Goal: Task Accomplishment & Management: Use online tool/utility

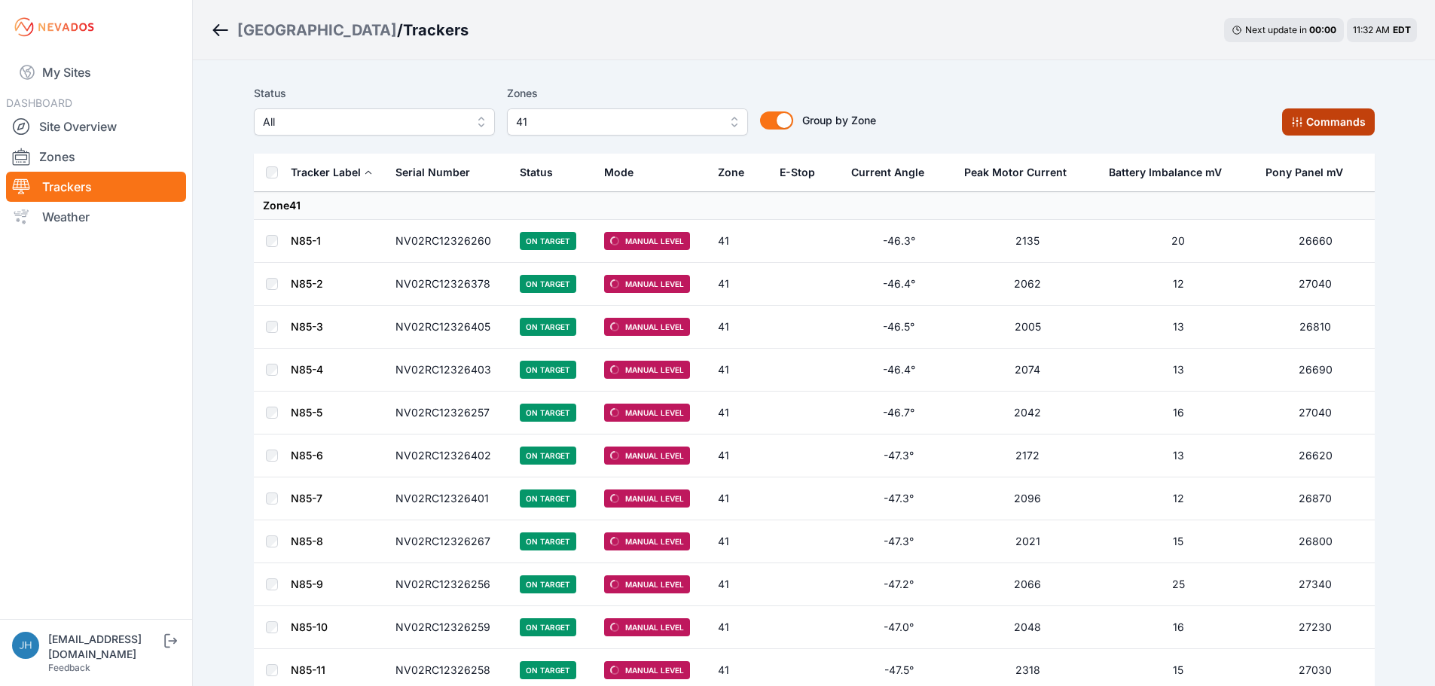
click at [1308, 121] on button "Commands" at bounding box center [1328, 121] width 93 height 27
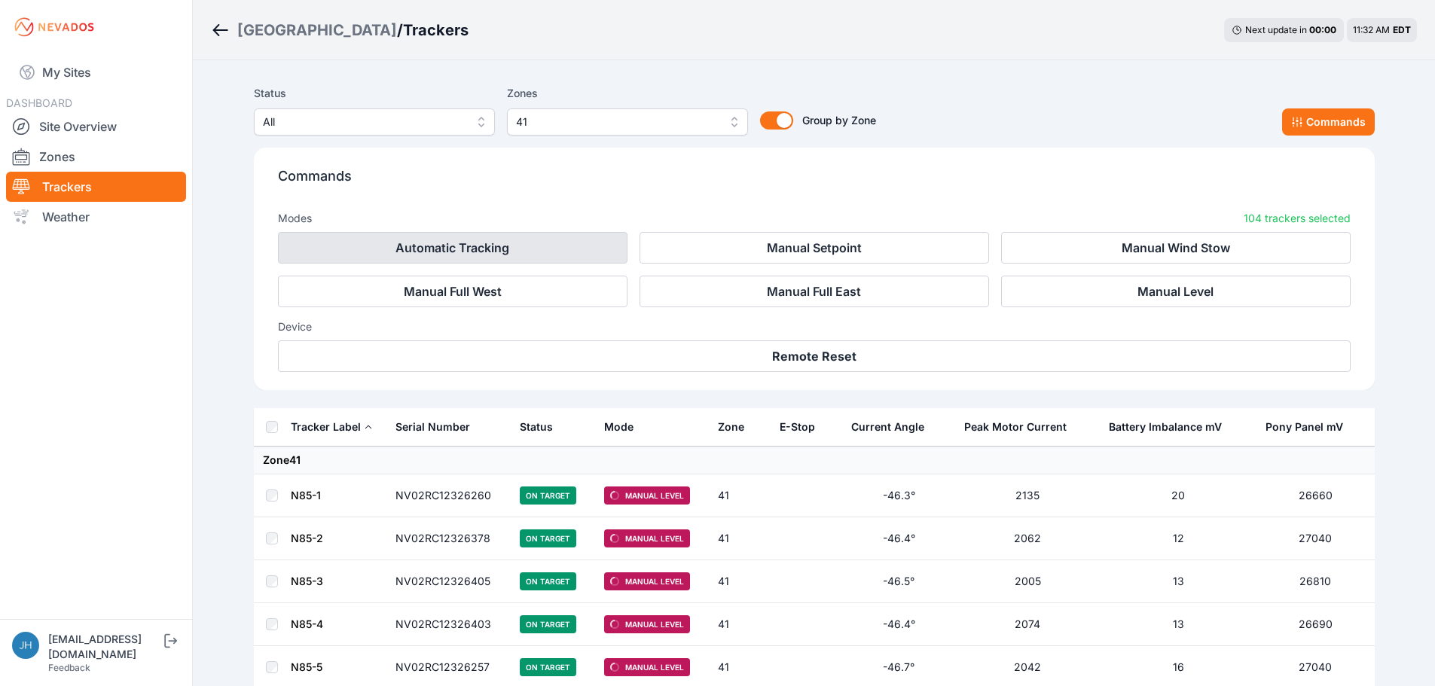
click at [571, 244] on button "Automatic Tracking" at bounding box center [453, 248] width 350 height 32
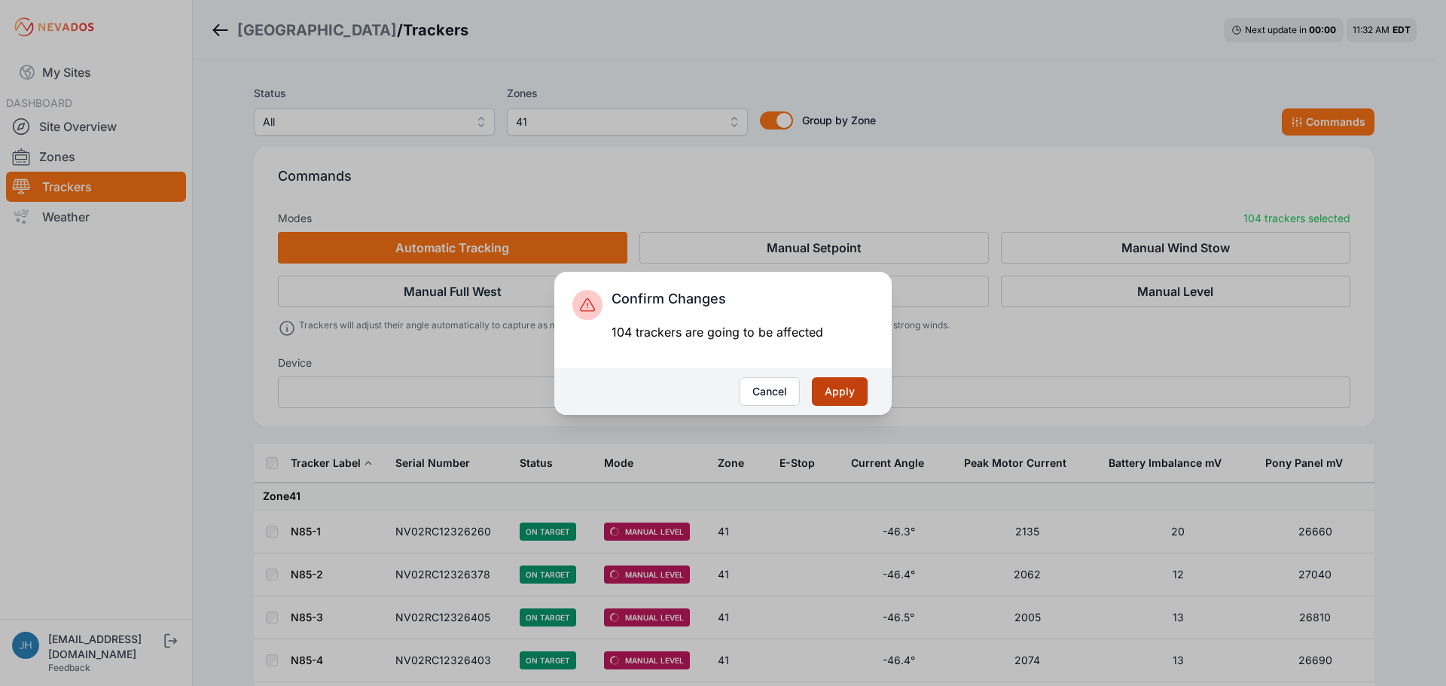
click at [843, 392] on button "Apply" at bounding box center [840, 391] width 56 height 29
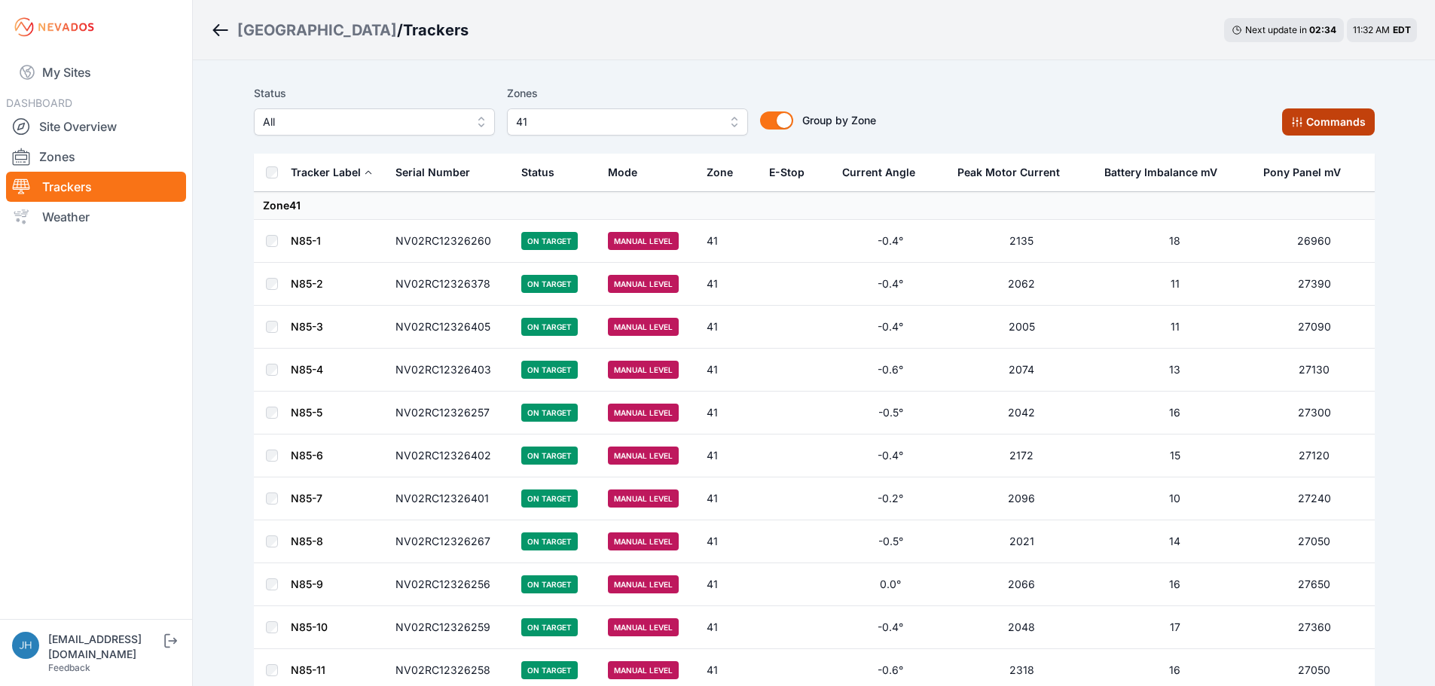
click at [1306, 120] on button "Commands" at bounding box center [1328, 121] width 93 height 27
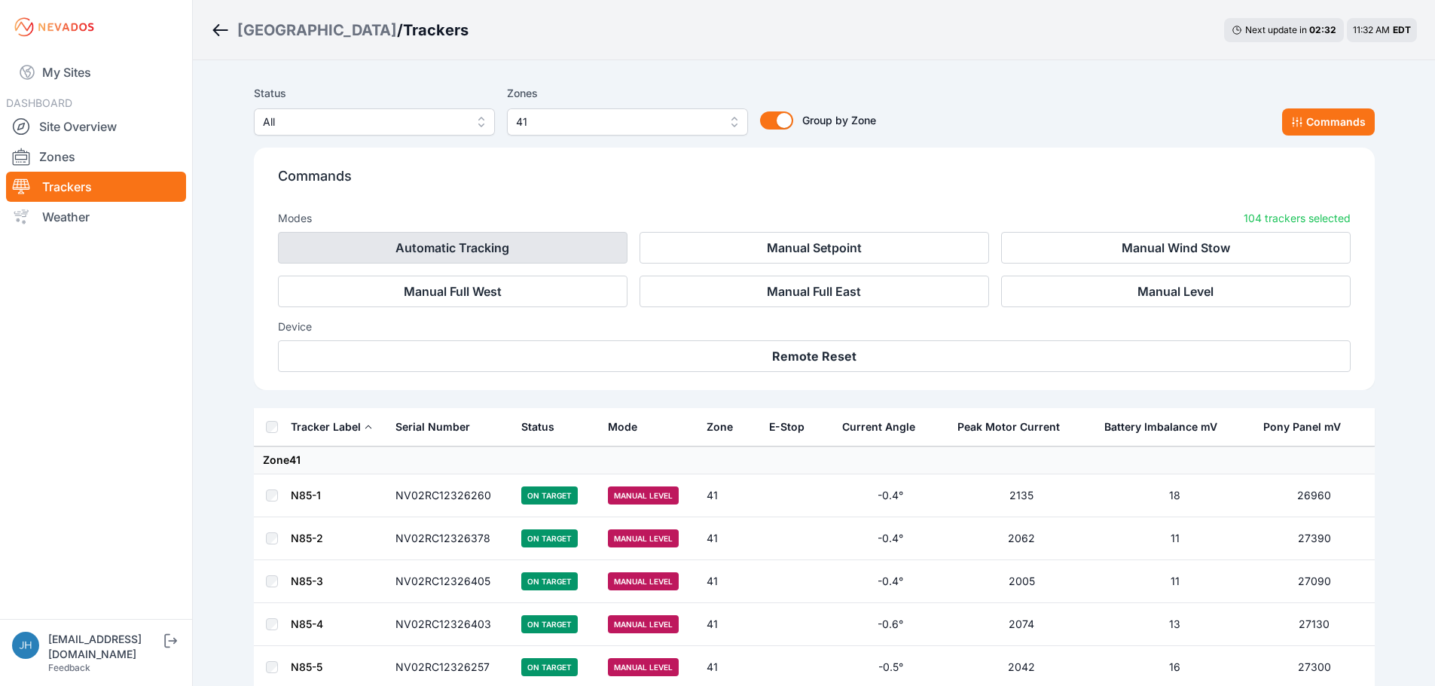
click at [568, 248] on button "Automatic Tracking" at bounding box center [453, 248] width 350 height 32
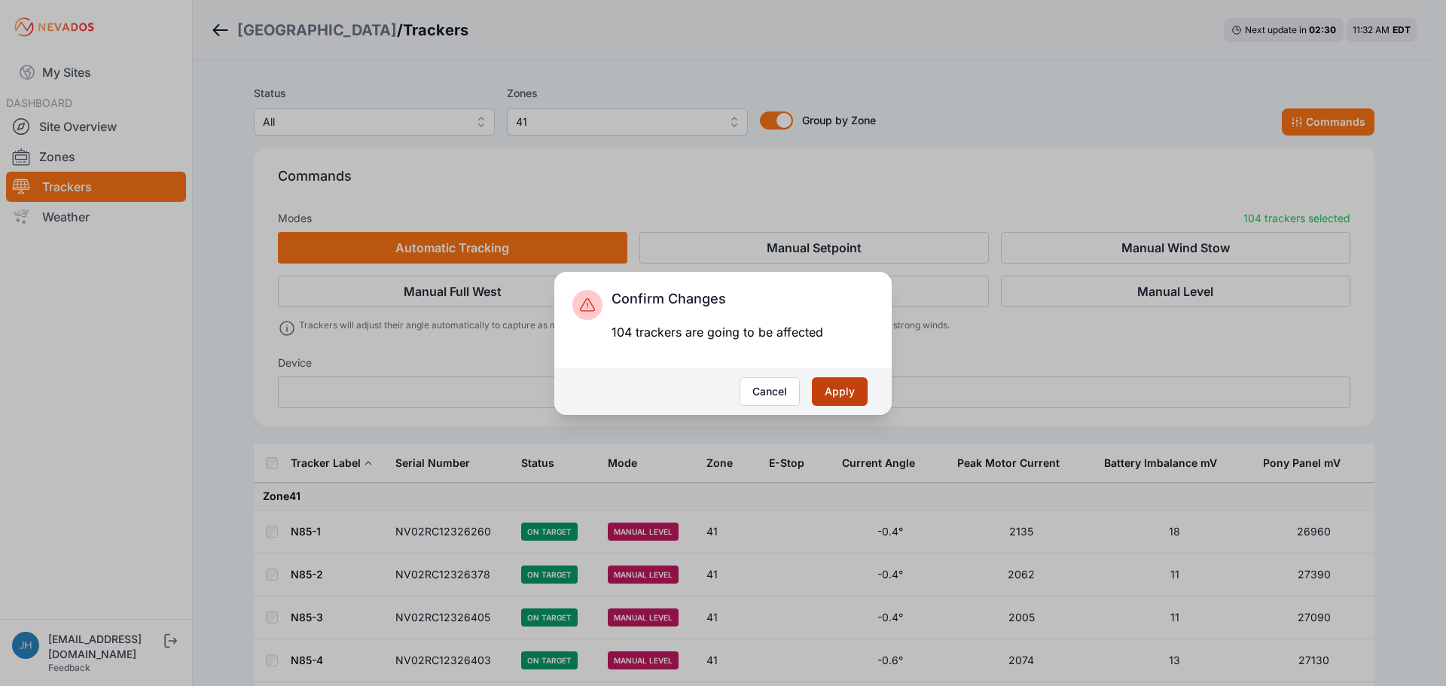
click at [838, 386] on button "Apply" at bounding box center [840, 391] width 56 height 29
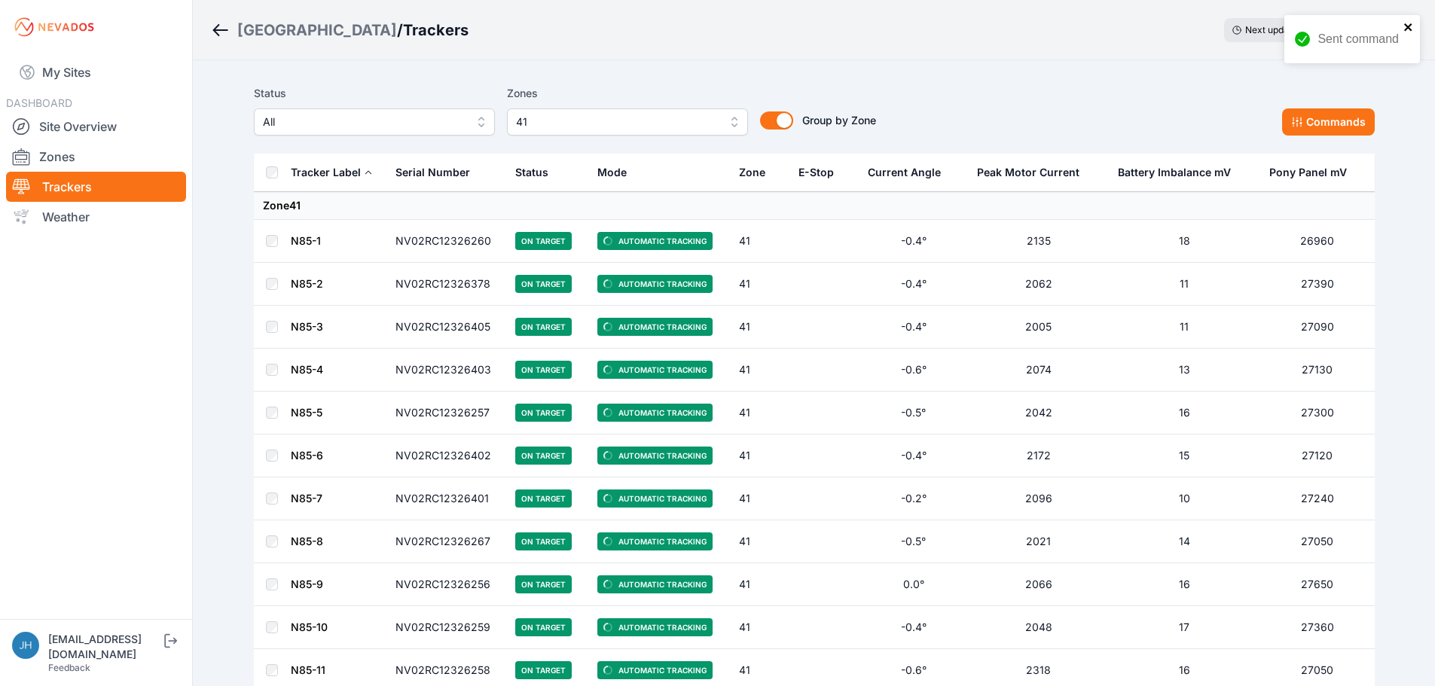
click at [1408, 27] on icon "close" at bounding box center [1408, 27] width 8 height 8
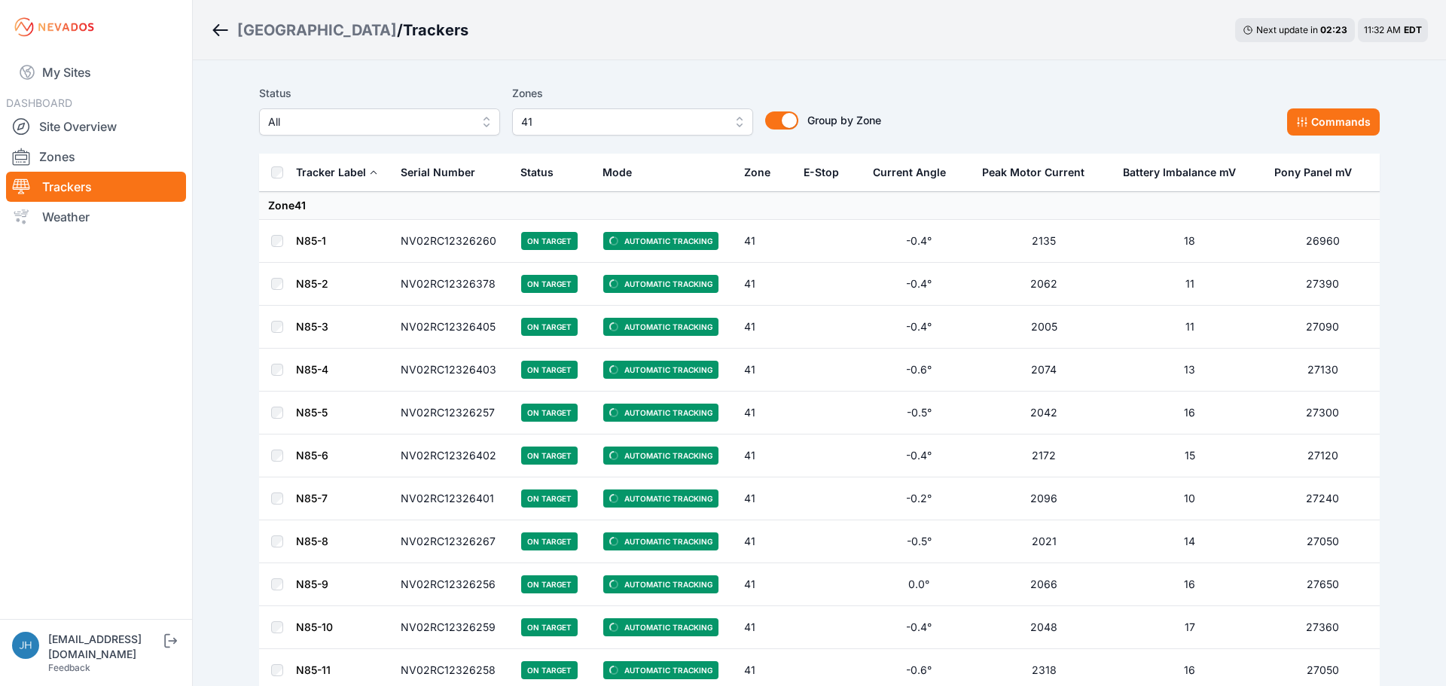
click at [735, 118] on button "41" at bounding box center [632, 121] width 241 height 27
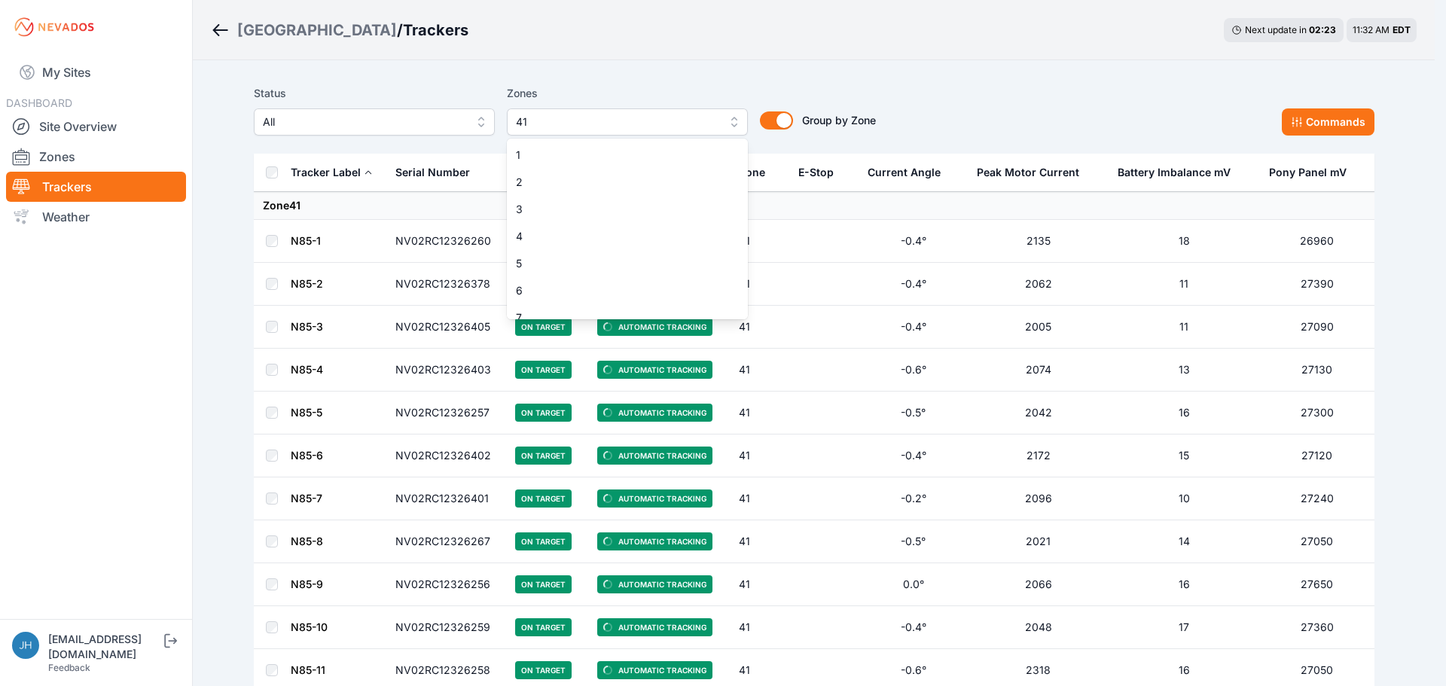
scroll to position [934, 0]
click at [682, 312] on span "41" at bounding box center [618, 305] width 205 height 15
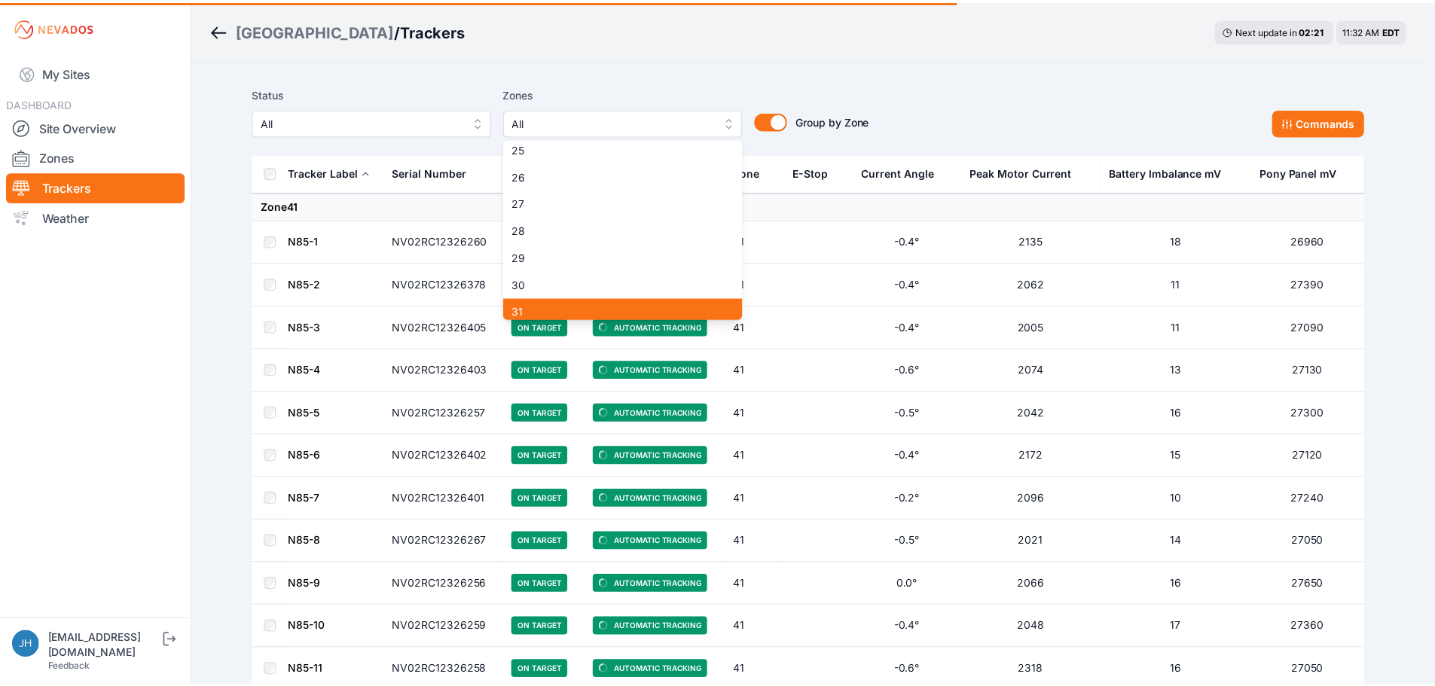
scroll to position [633, 0]
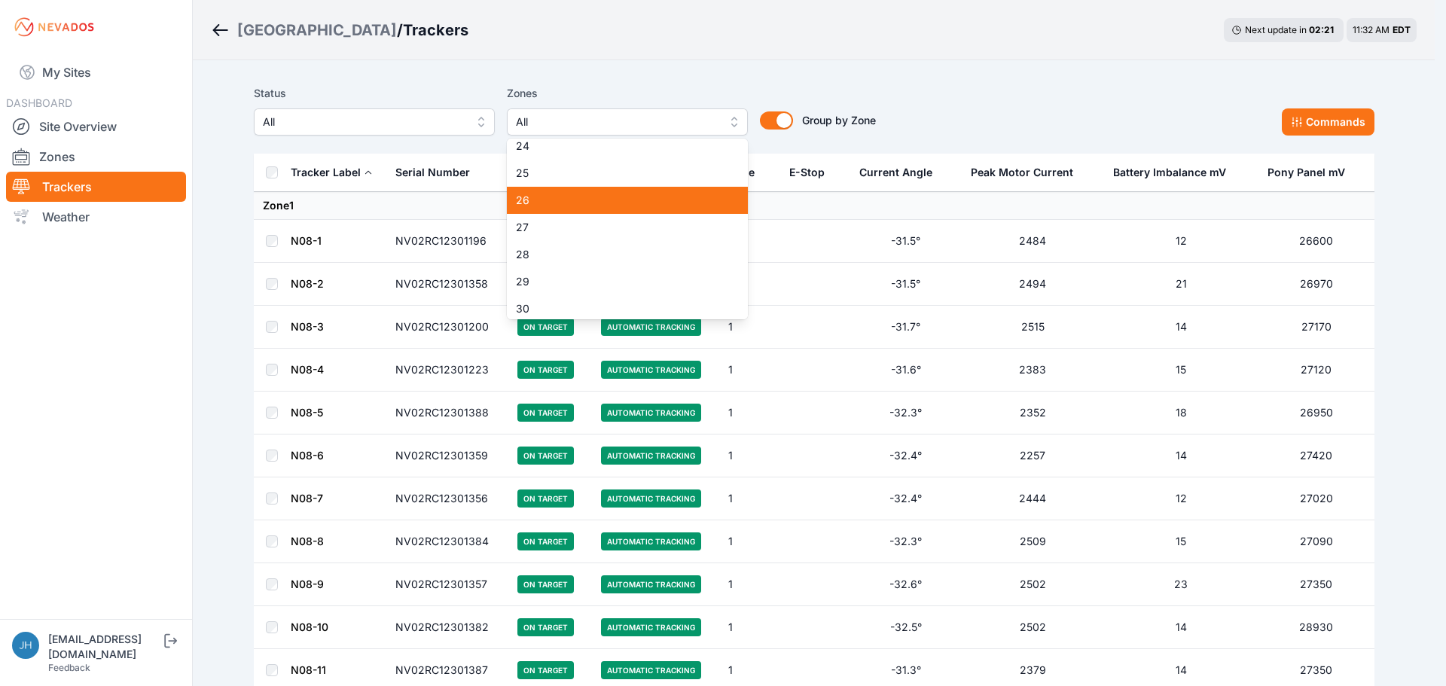
click at [648, 195] on span "26" at bounding box center [618, 200] width 205 height 15
click at [970, 83] on div "Status All Zones 26 1 2 3 4 5 6 7 8 9 10 11 12 13 14 15 16 17 18 19 20 21 22 23…" at bounding box center [814, 115] width 1121 height 75
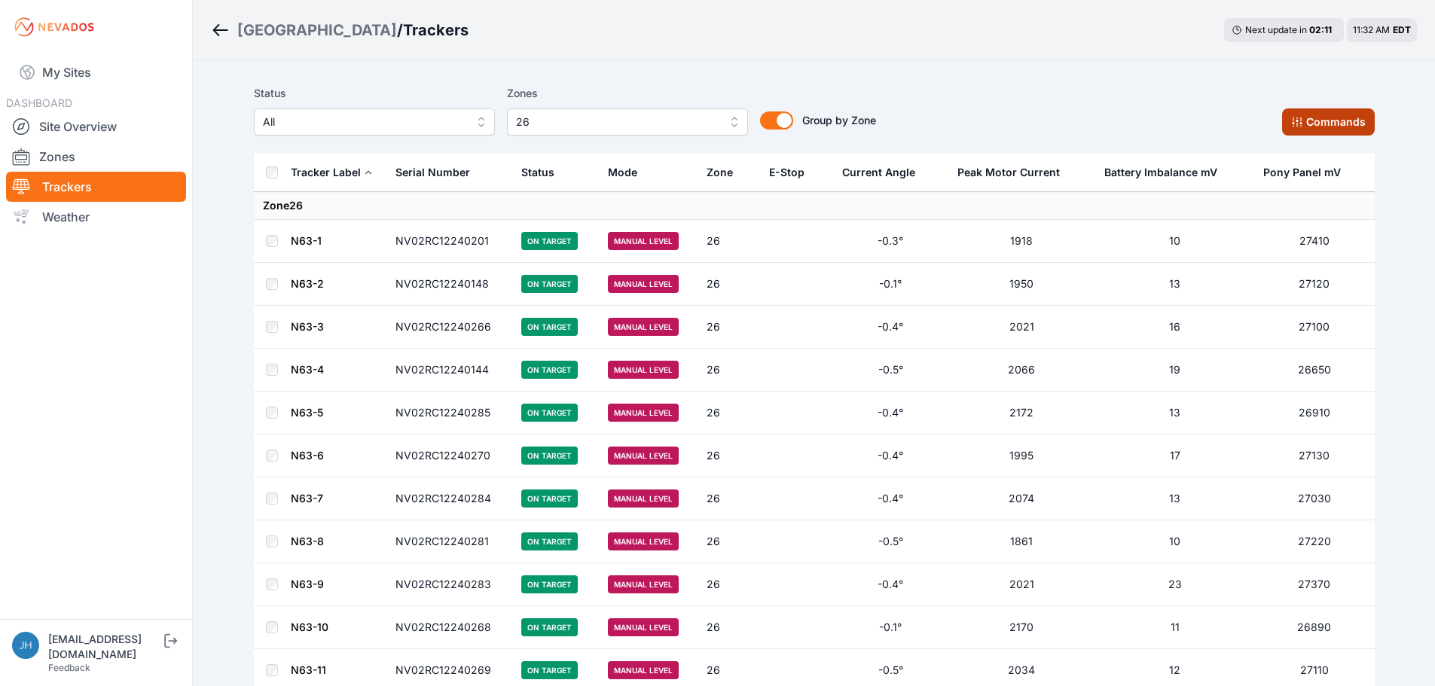
click at [1305, 119] on button "Commands" at bounding box center [1328, 121] width 93 height 27
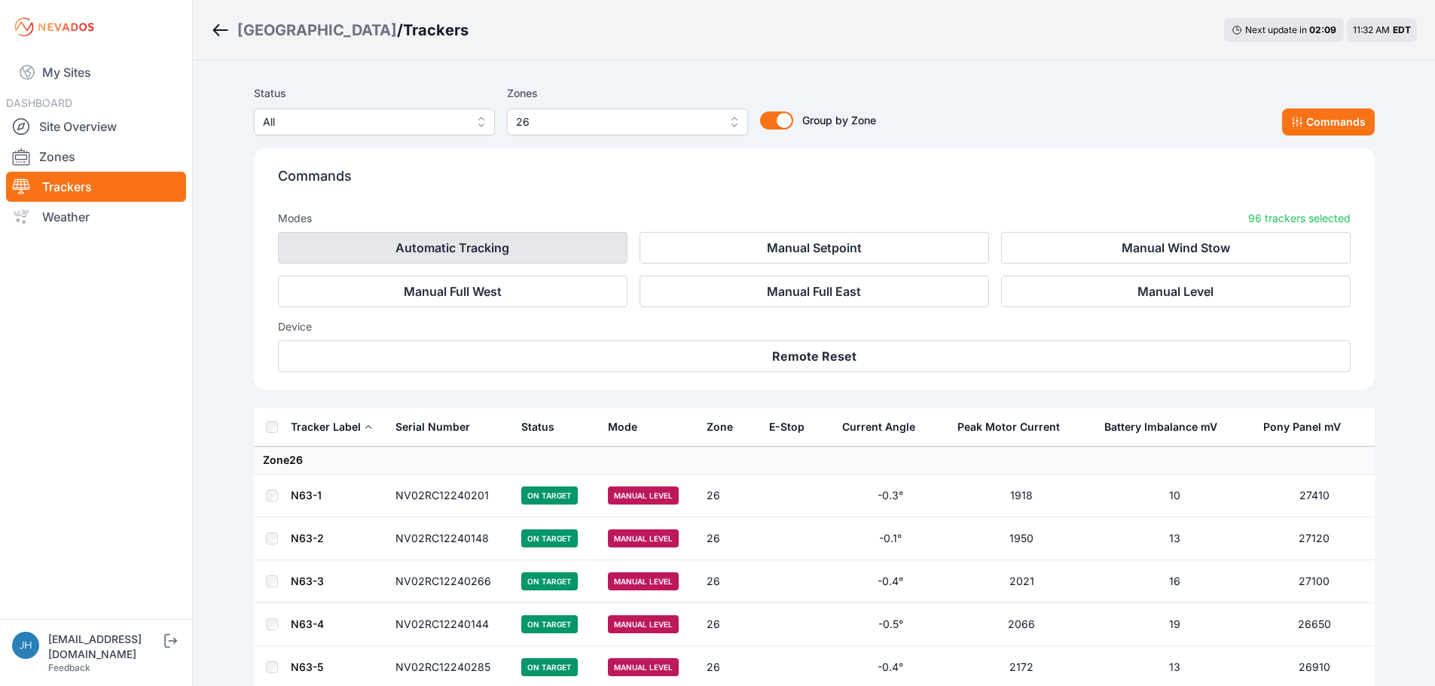
click at [541, 242] on button "Automatic Tracking" at bounding box center [453, 248] width 350 height 32
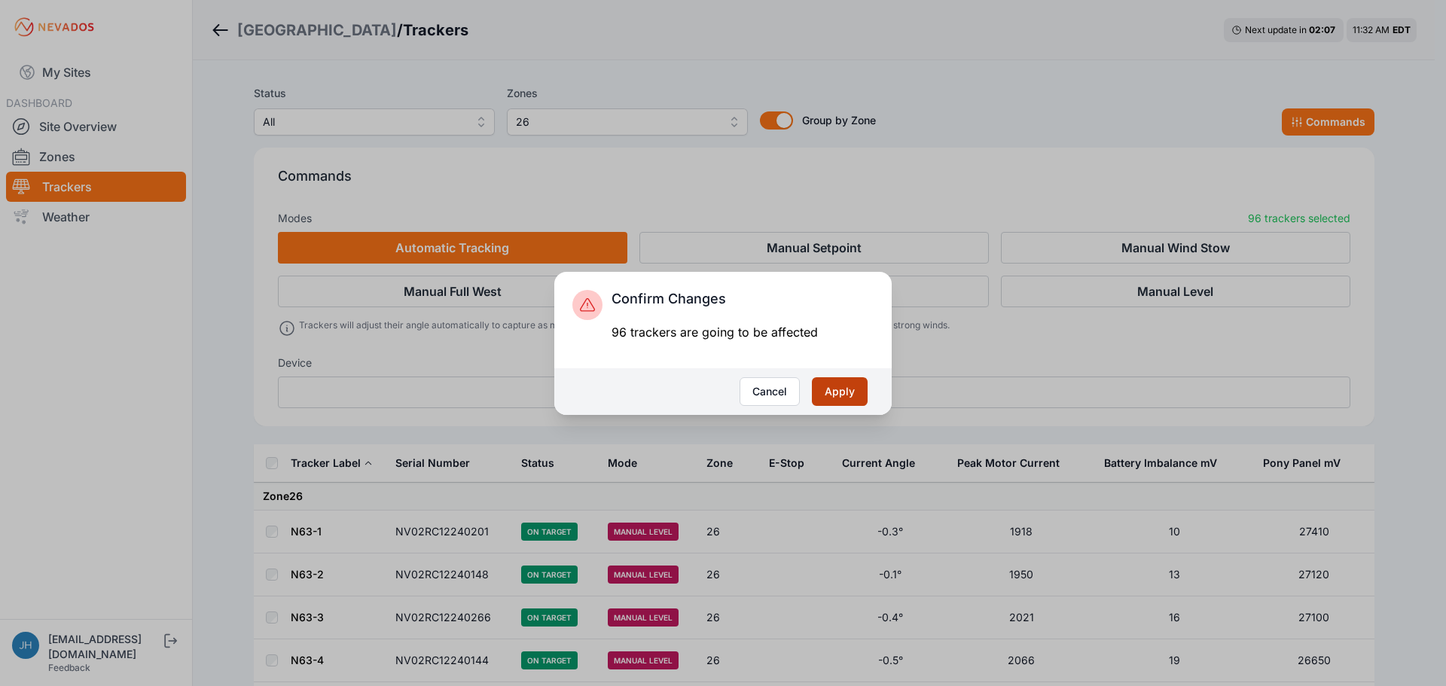
click at [844, 389] on button "Apply" at bounding box center [840, 391] width 56 height 29
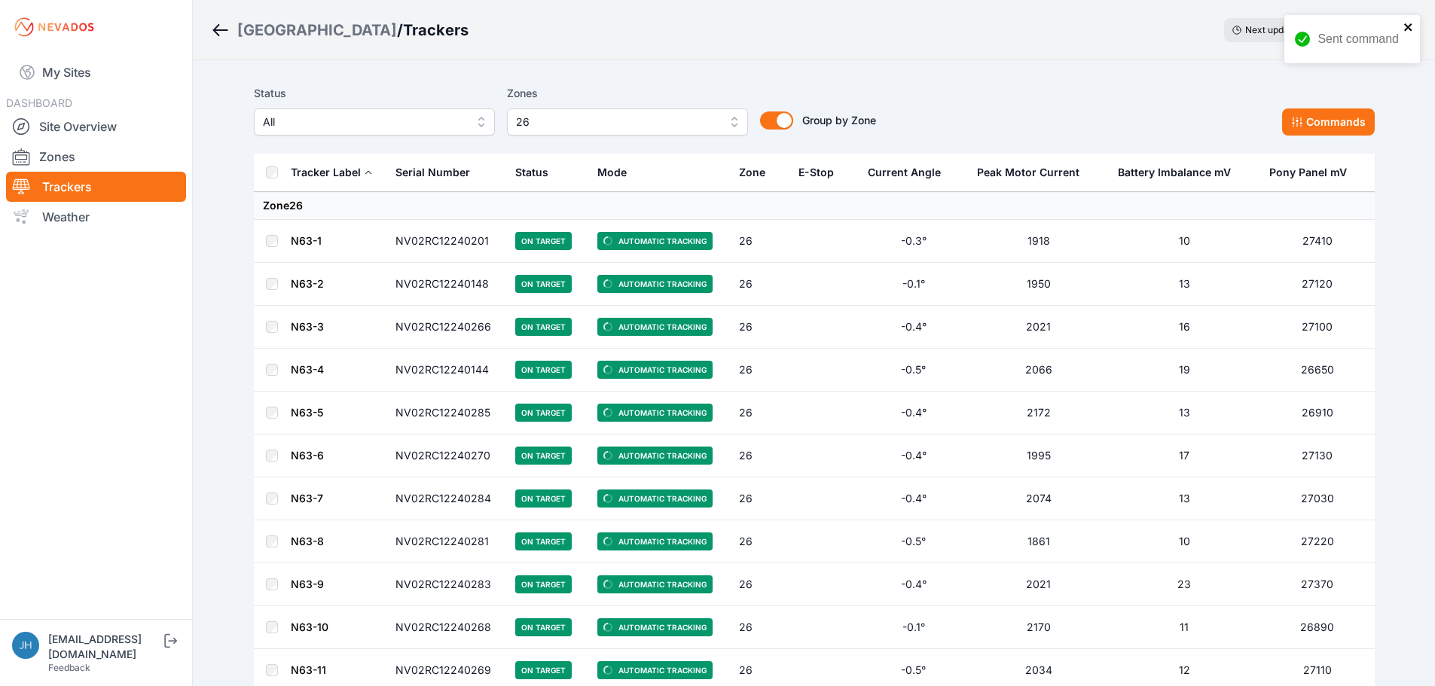
click at [1405, 25] on icon "close" at bounding box center [1408, 27] width 8 height 8
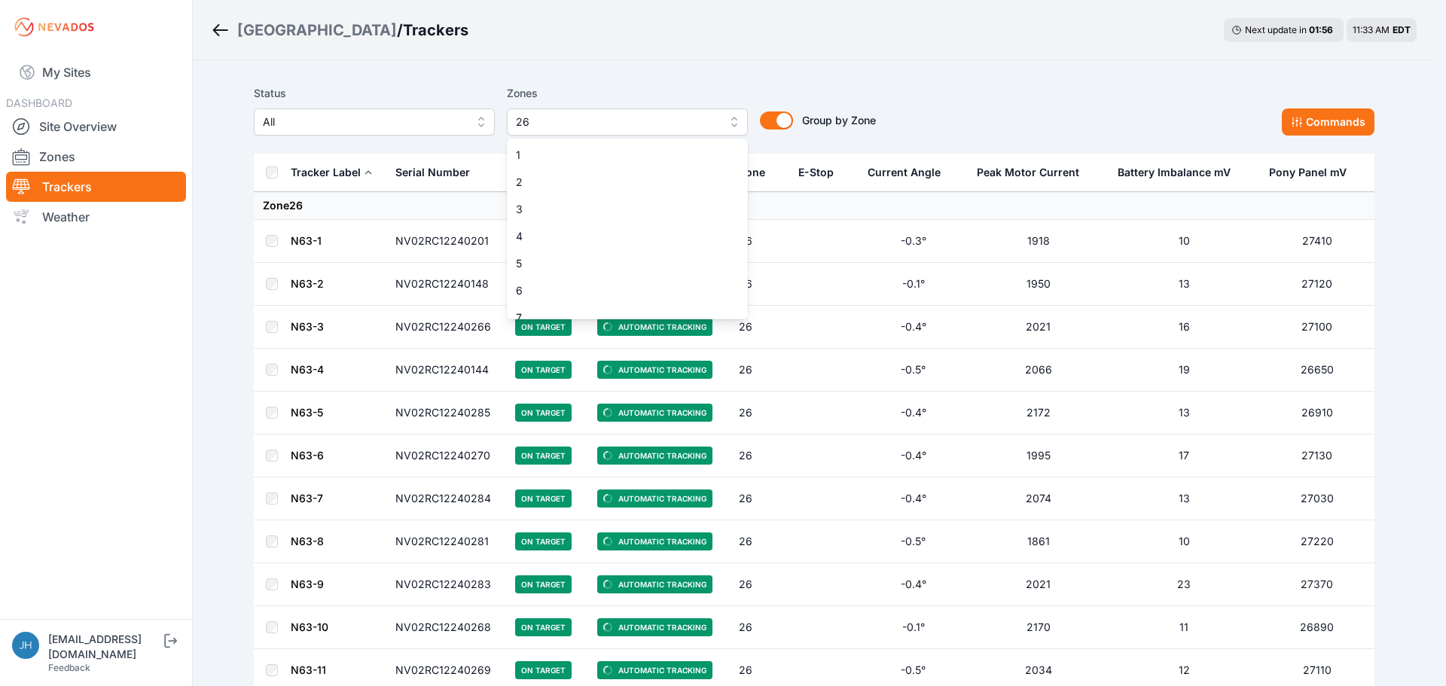
click at [727, 116] on button "26" at bounding box center [627, 121] width 241 height 27
click at [658, 296] on div "26" at bounding box center [627, 305] width 241 height 27
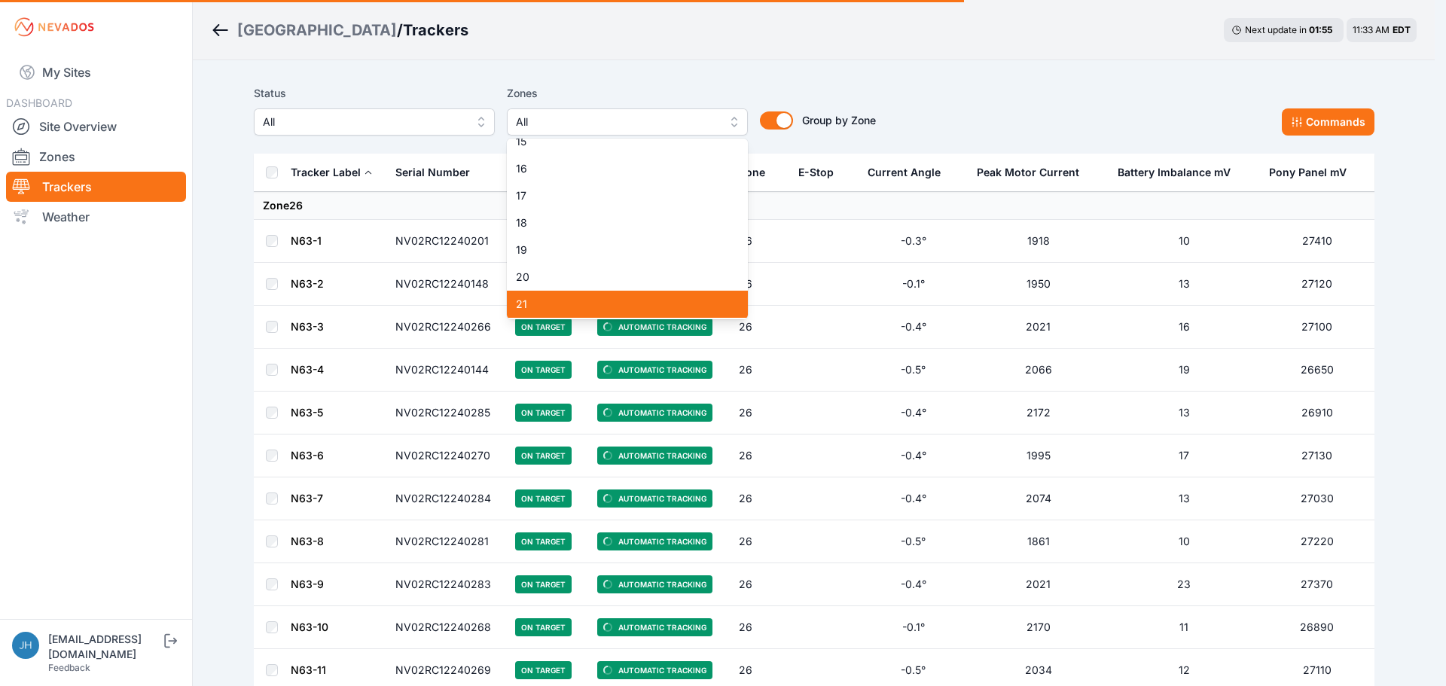
scroll to position [377, 0]
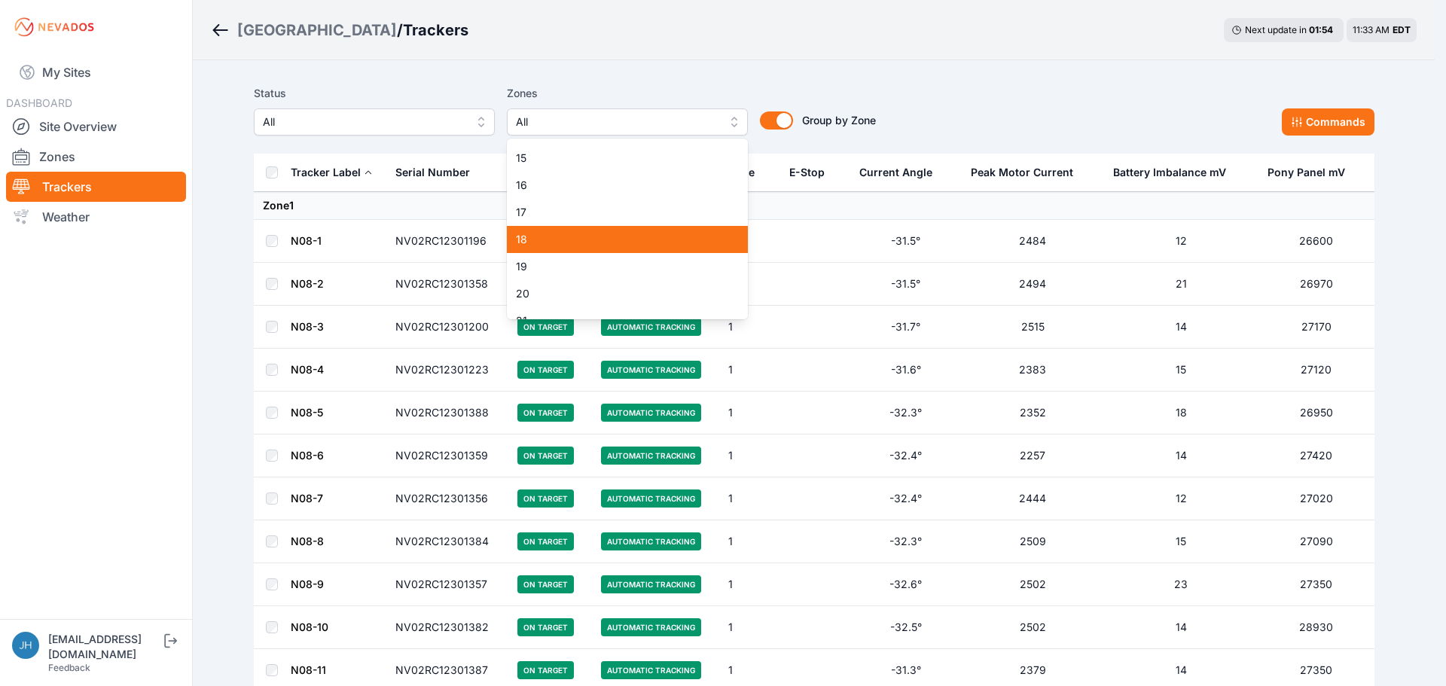
click at [642, 243] on span "18" at bounding box center [618, 239] width 205 height 15
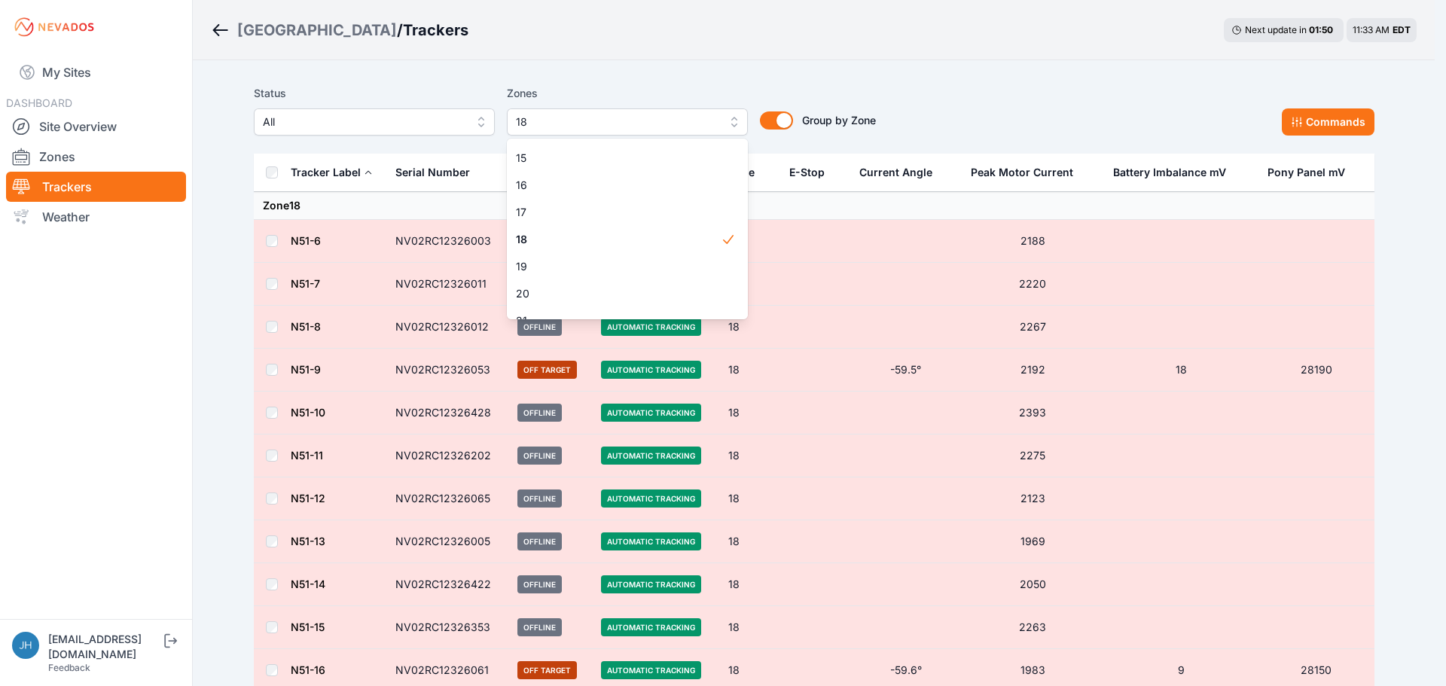
click at [966, 108] on div "Status All Zones 18 1 2 3 4 5 6 7 8 9 10 11 12 13 14 15 16 17 18 19 20 21 22 23…" at bounding box center [814, 109] width 1121 height 51
click at [731, 122] on button "18" at bounding box center [627, 121] width 241 height 27
click at [667, 273] on span "17" at bounding box center [618, 278] width 205 height 15
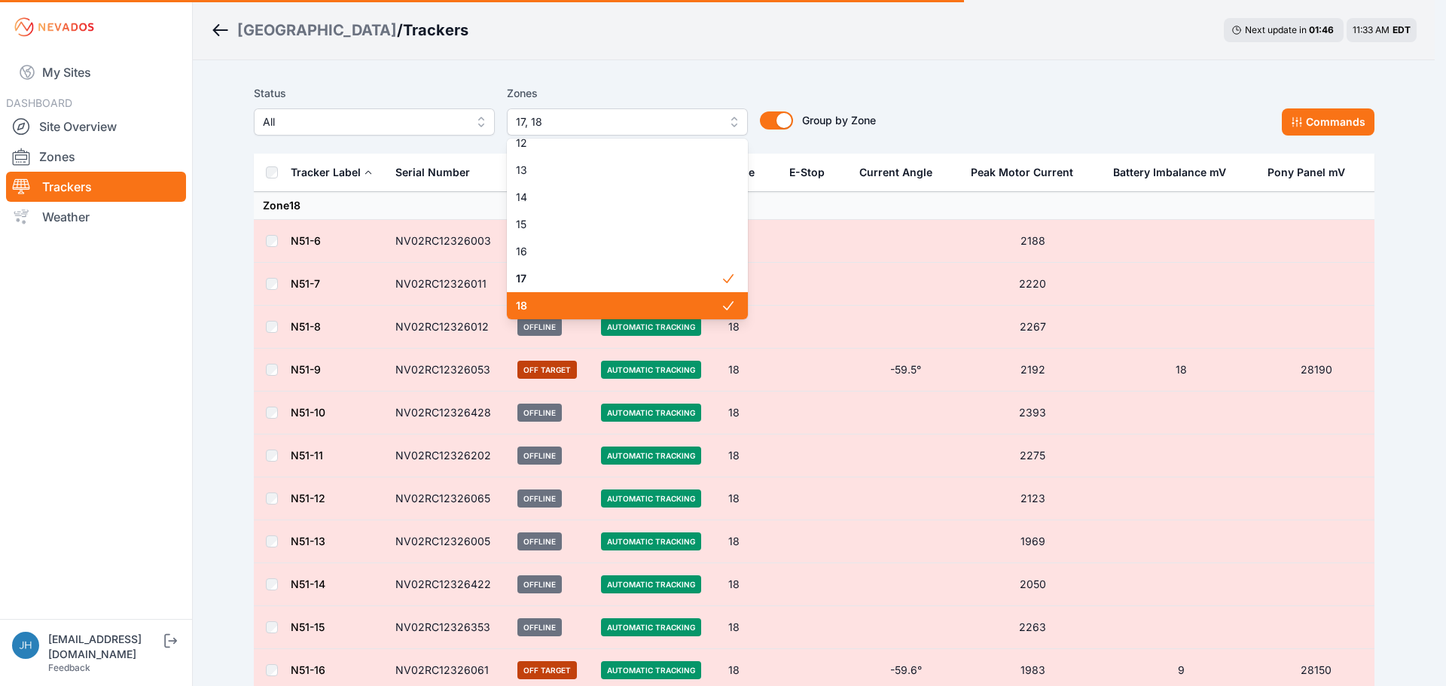
click at [666, 297] on div "18" at bounding box center [627, 305] width 241 height 27
click at [960, 109] on div "Status All Zones 17 1 2 3 4 5 6 7 8 9 10 11 12 13 14 15 16 17 18 19 20 21 22 23…" at bounding box center [814, 109] width 1121 height 51
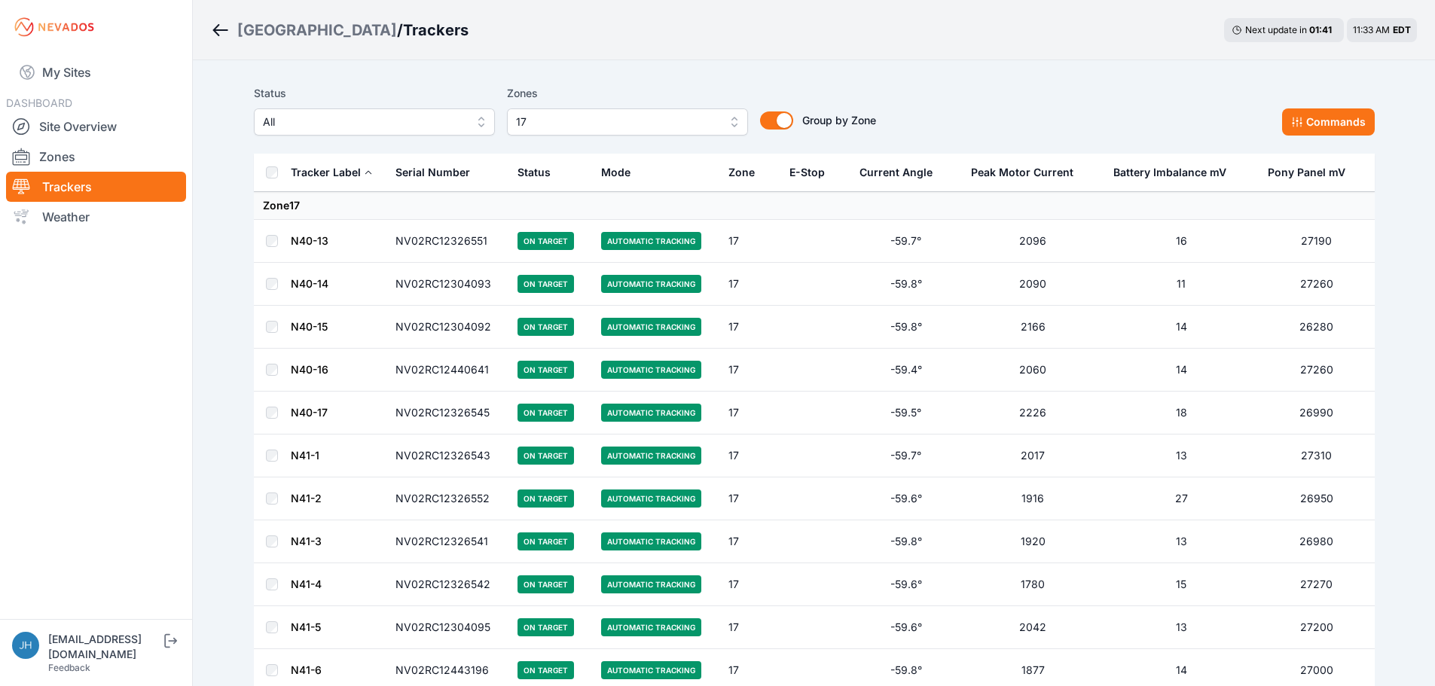
click at [734, 118] on button "17" at bounding box center [627, 121] width 241 height 27
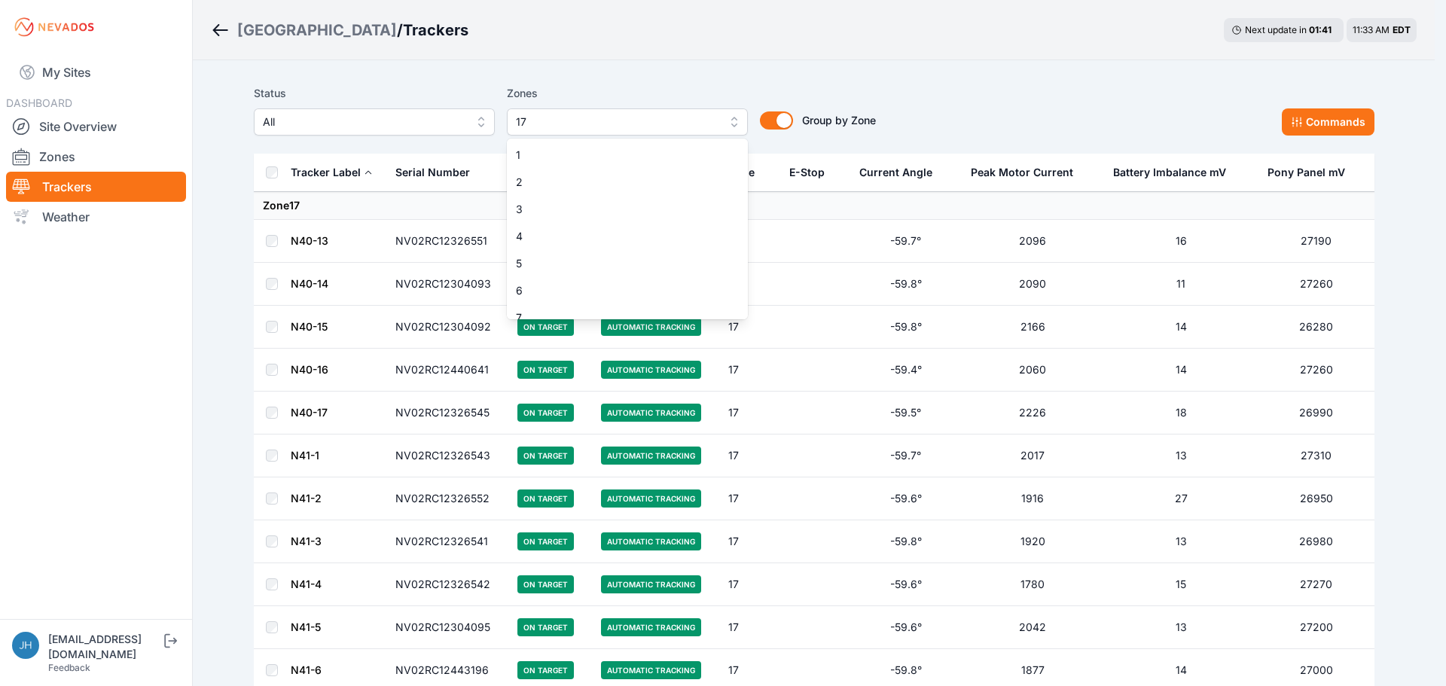
scroll to position [283, 0]
click at [646, 276] on span "16" at bounding box center [618, 278] width 205 height 15
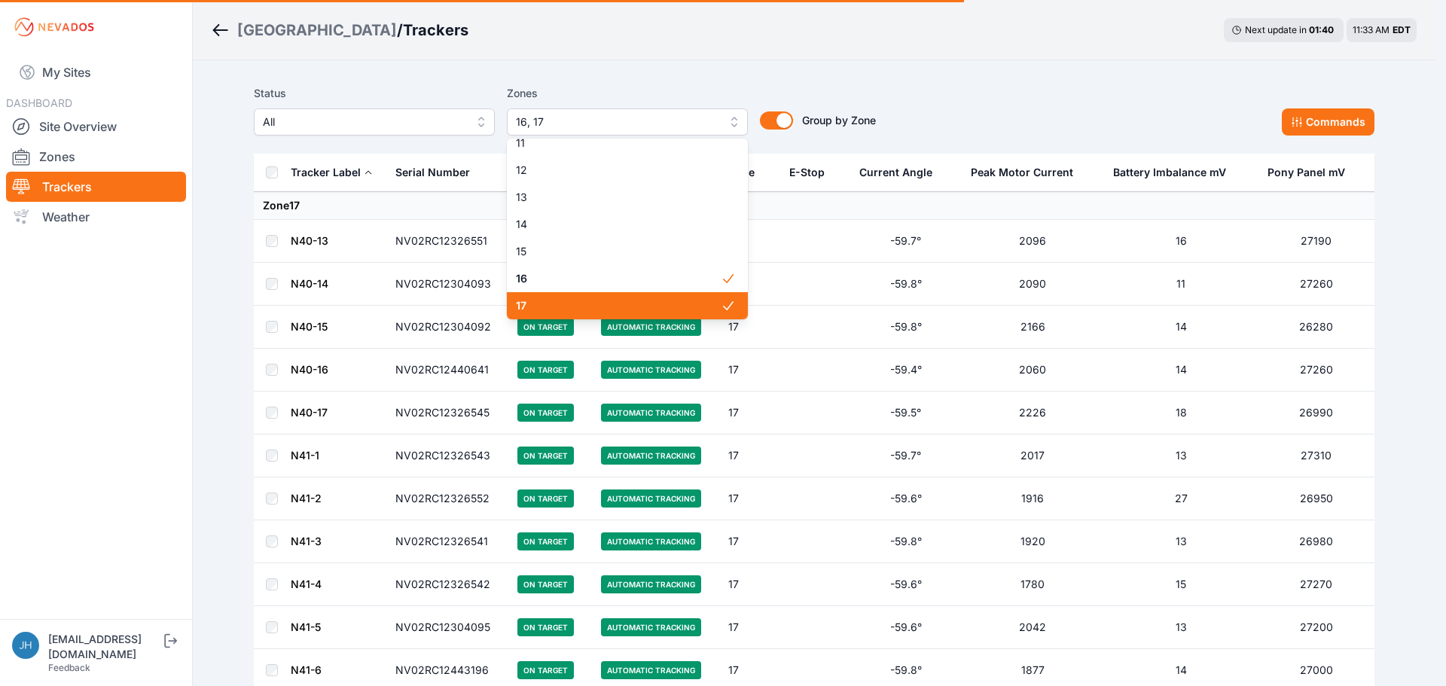
click at [652, 302] on span "17" at bounding box center [618, 305] width 205 height 15
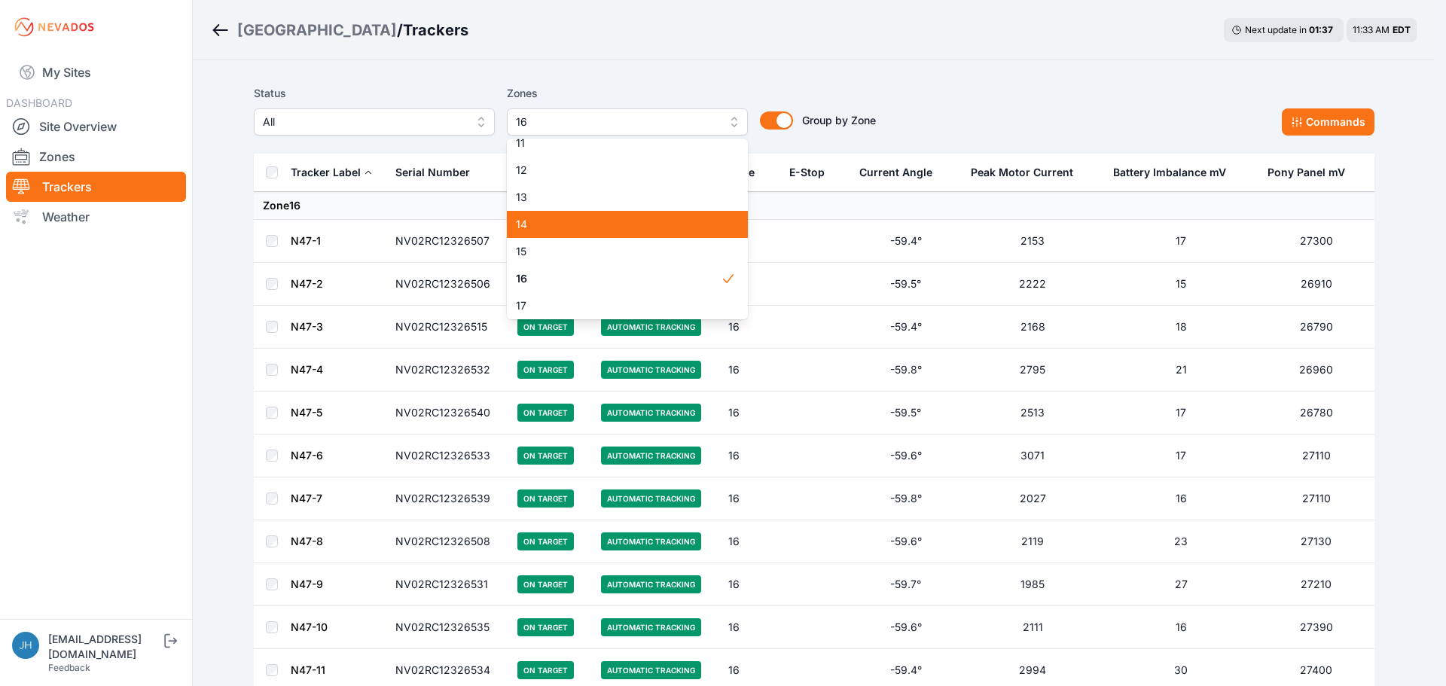
click at [682, 220] on span "14" at bounding box center [618, 224] width 205 height 15
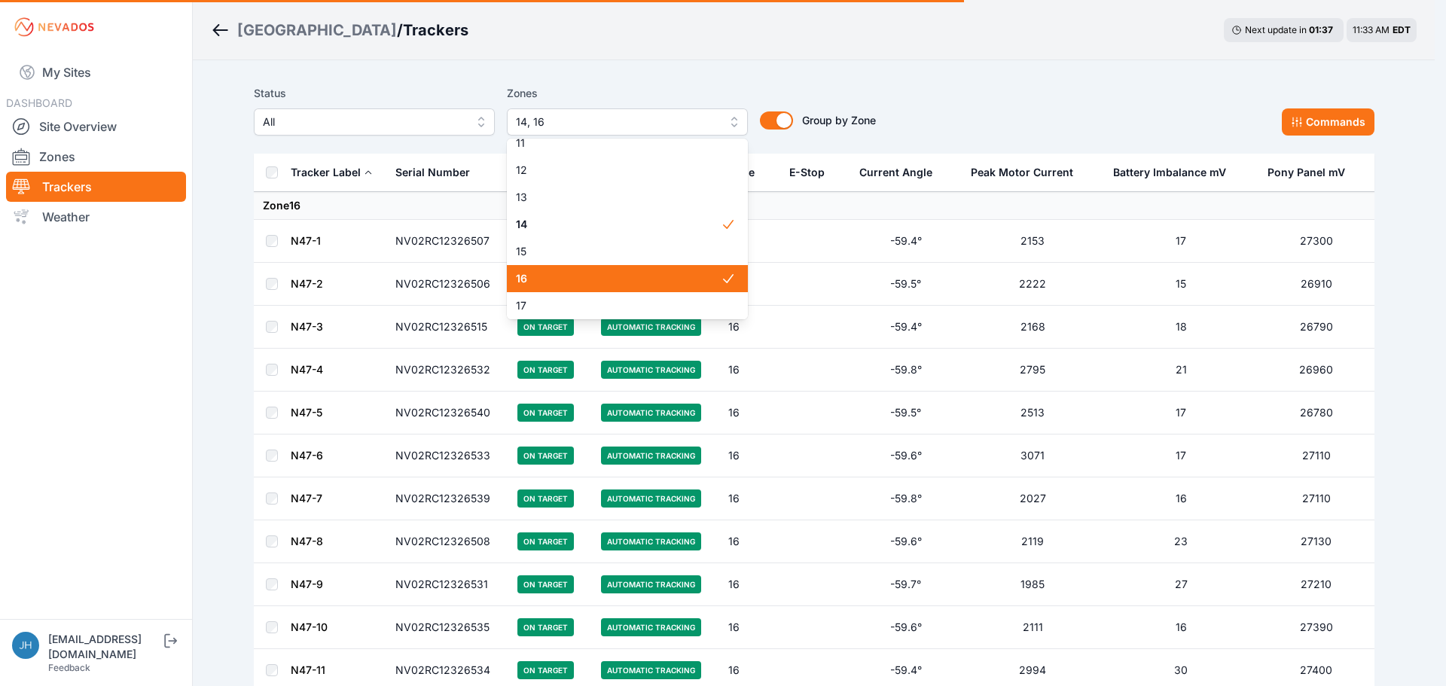
click at [681, 272] on span "16" at bounding box center [618, 278] width 205 height 15
click at [1007, 112] on div "Status All Zones 14 1 2 3 4 5 6 7 8 9 10 11 12 13 14 15 16 17 18 19 20 21 22 23…" at bounding box center [814, 109] width 1121 height 51
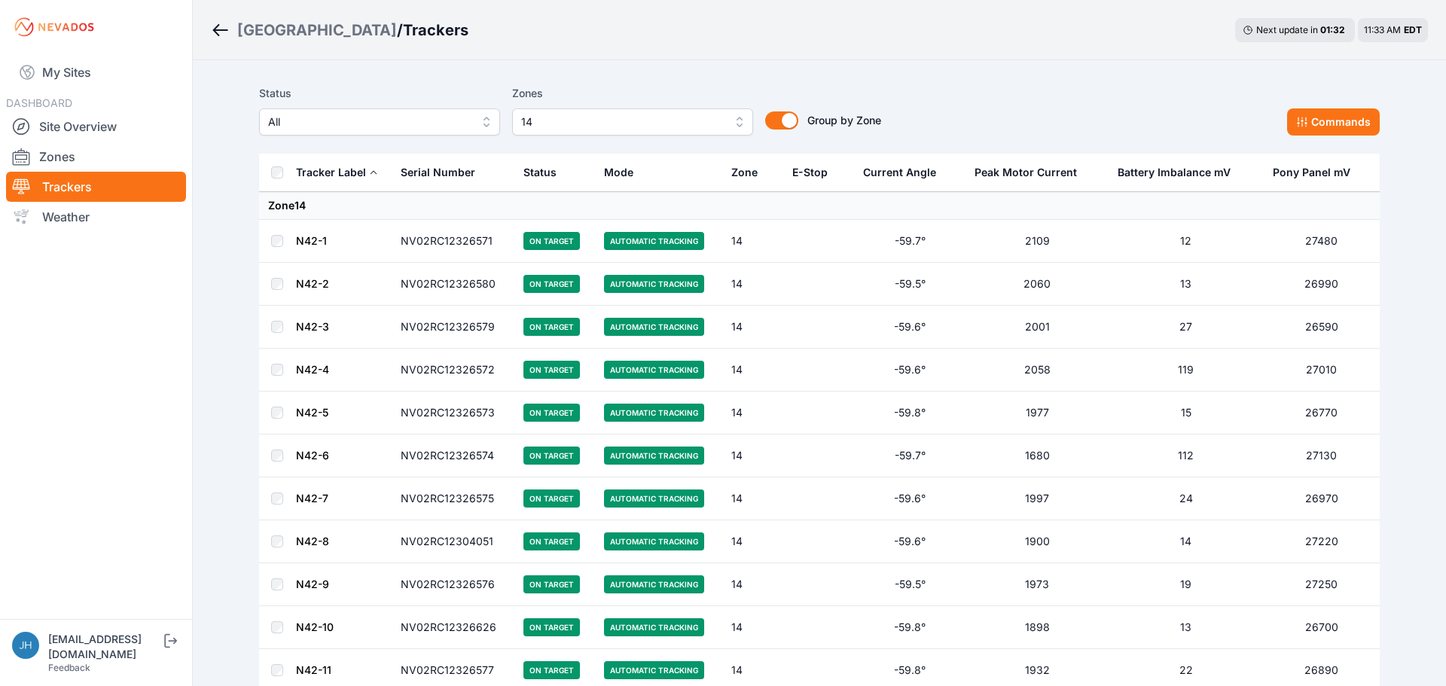
click at [732, 121] on button "14" at bounding box center [632, 121] width 241 height 27
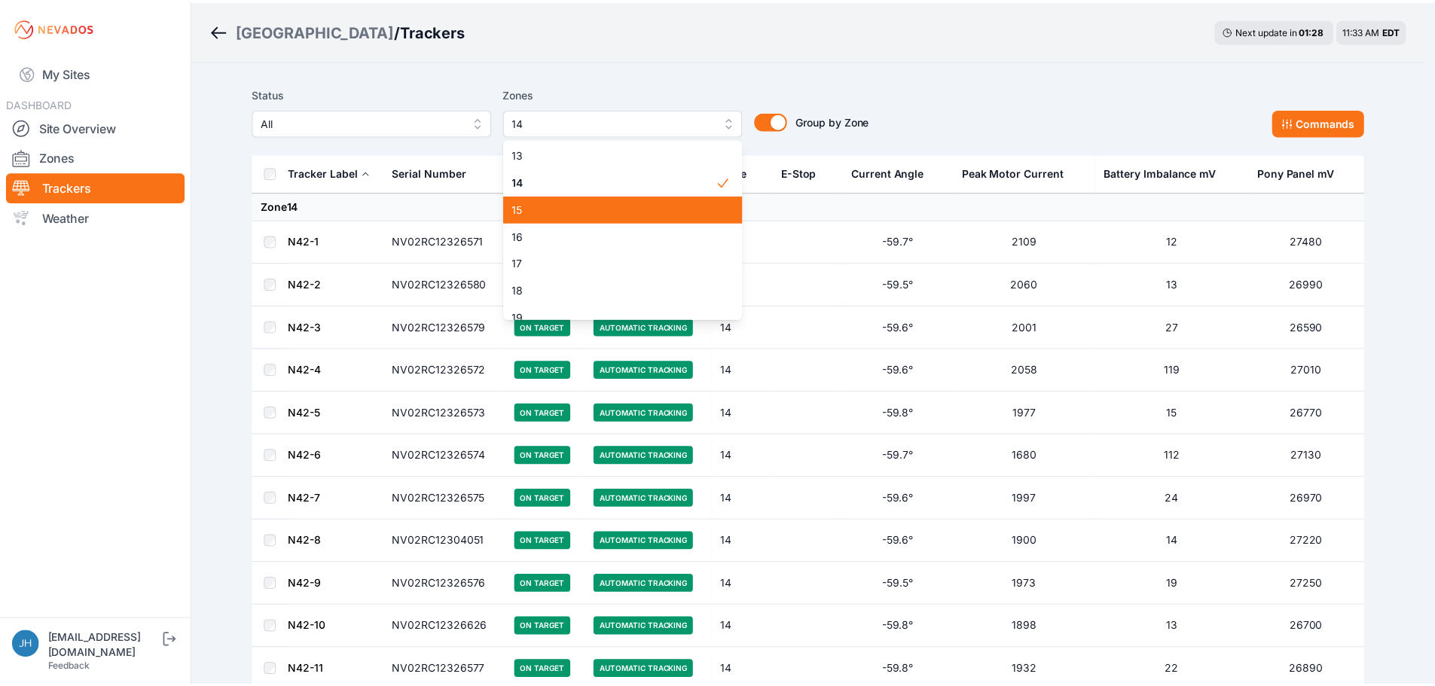
scroll to position [353, 0]
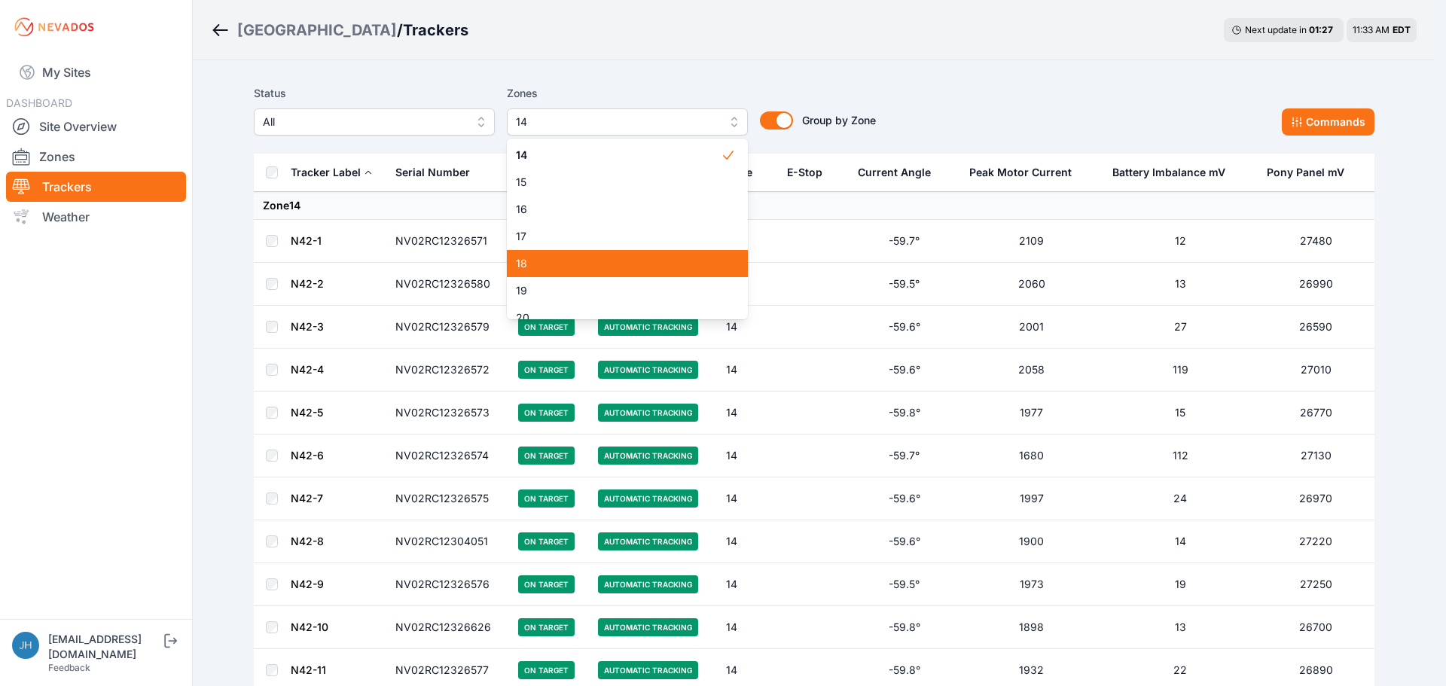
click at [655, 260] on span "18" at bounding box center [618, 263] width 205 height 15
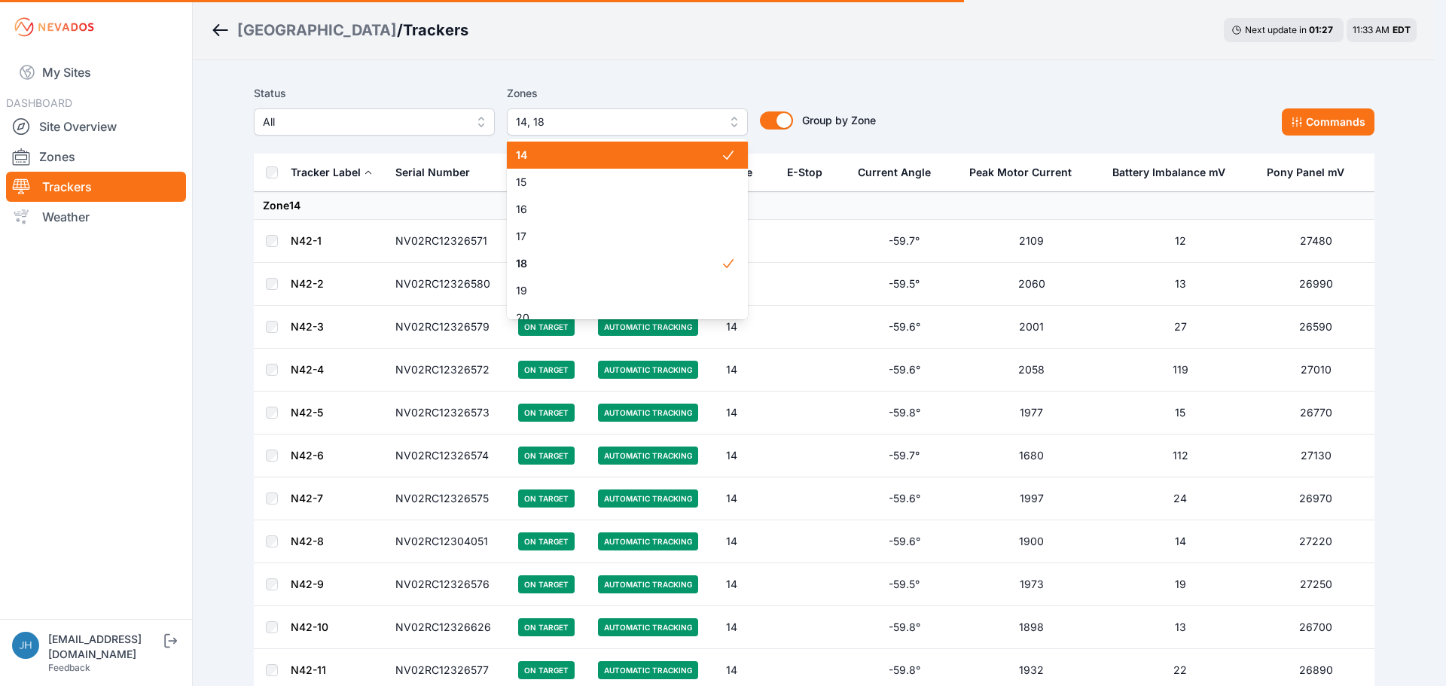
click at [693, 154] on span "14" at bounding box center [618, 155] width 205 height 15
click at [1006, 112] on div "Status All Zones 18 1 2 3 4 5 6 7 8 9 10 11 12 13 14 15 16 17 18 19 20 21 22 23…" at bounding box center [814, 109] width 1121 height 51
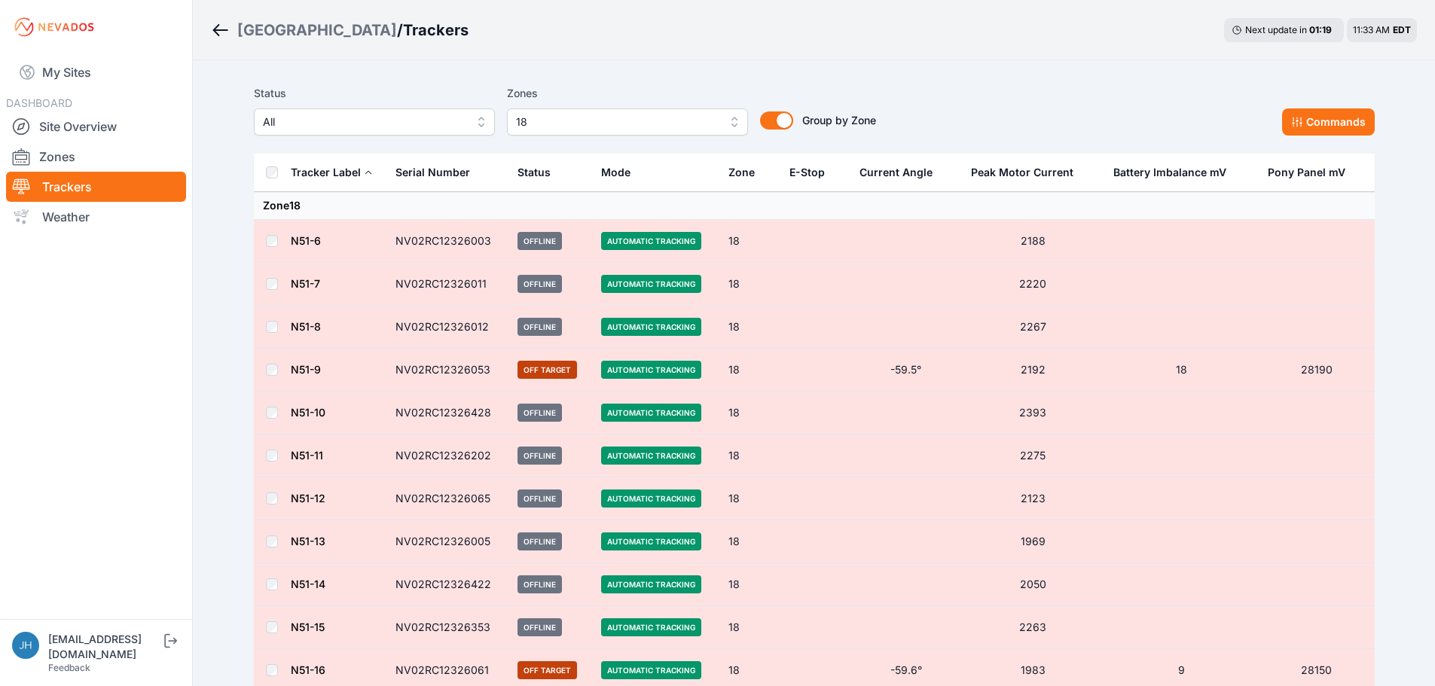
click at [982, 85] on div "Status All Zones 18 Group by Zone Group by Zone Commands" at bounding box center [814, 109] width 1121 height 51
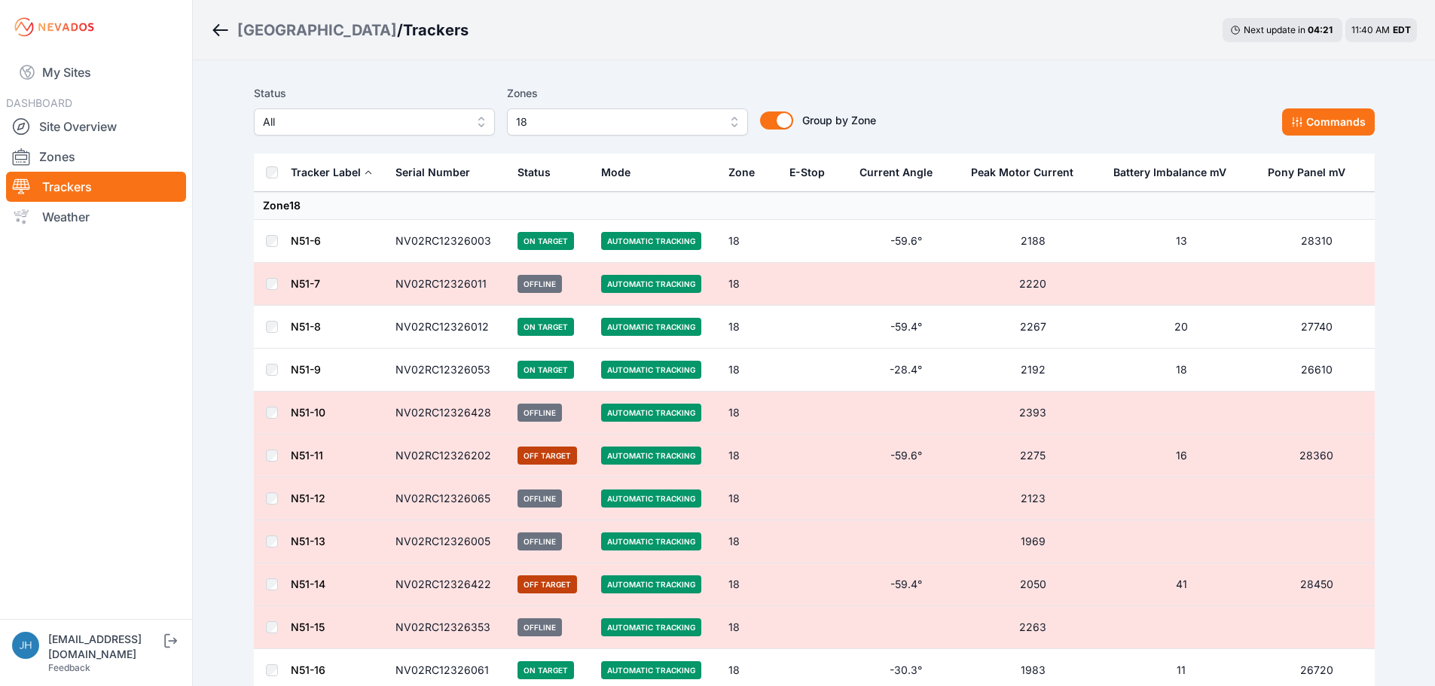
click at [732, 120] on button "18" at bounding box center [627, 121] width 241 height 27
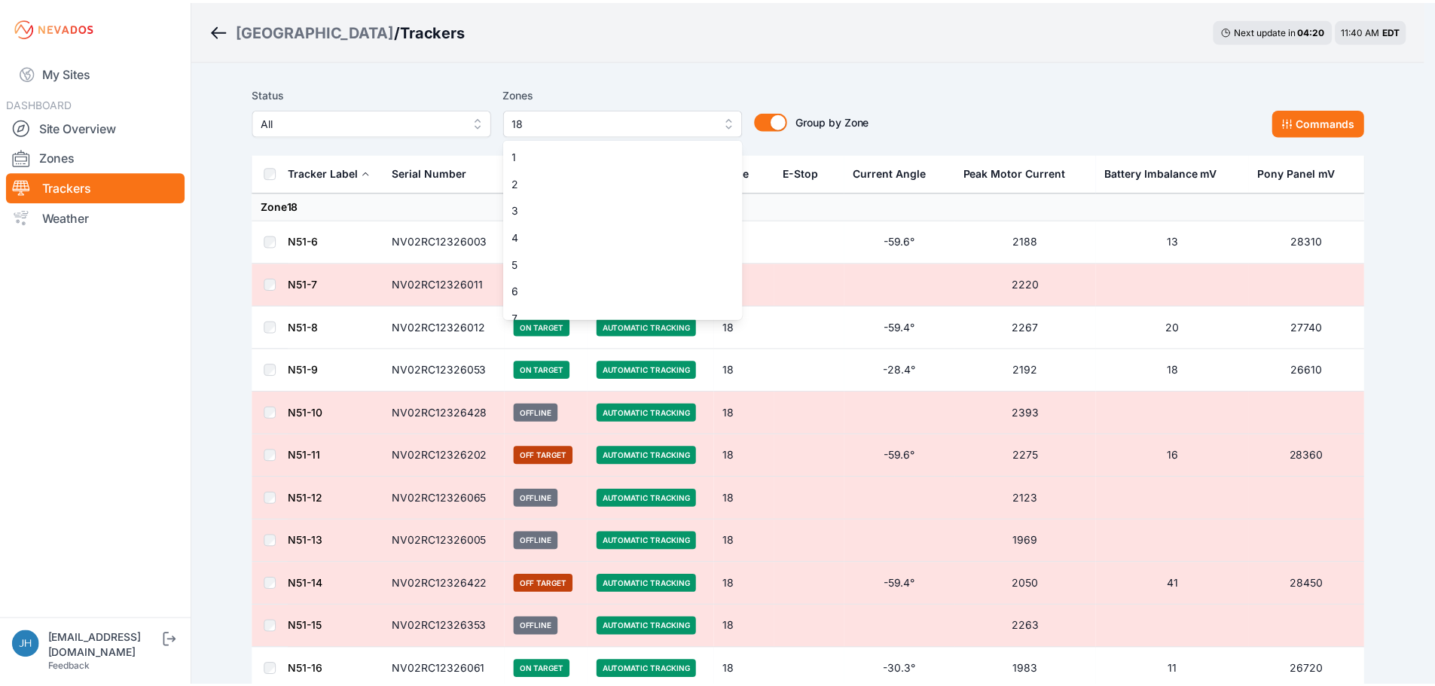
scroll to position [310, 0]
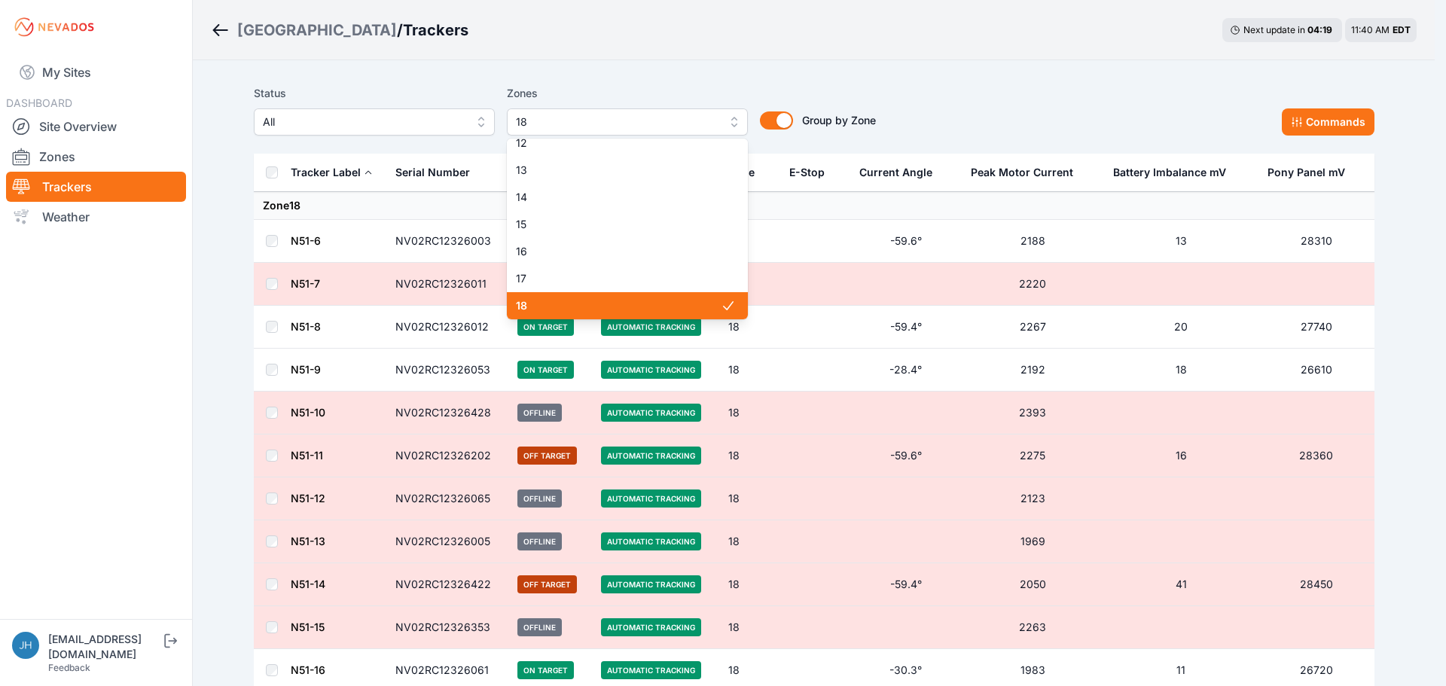
drag, startPoint x: 692, startPoint y: 302, endPoint x: 806, endPoint y: 200, distance: 153.1
click at [692, 302] on span "18" at bounding box center [618, 305] width 205 height 15
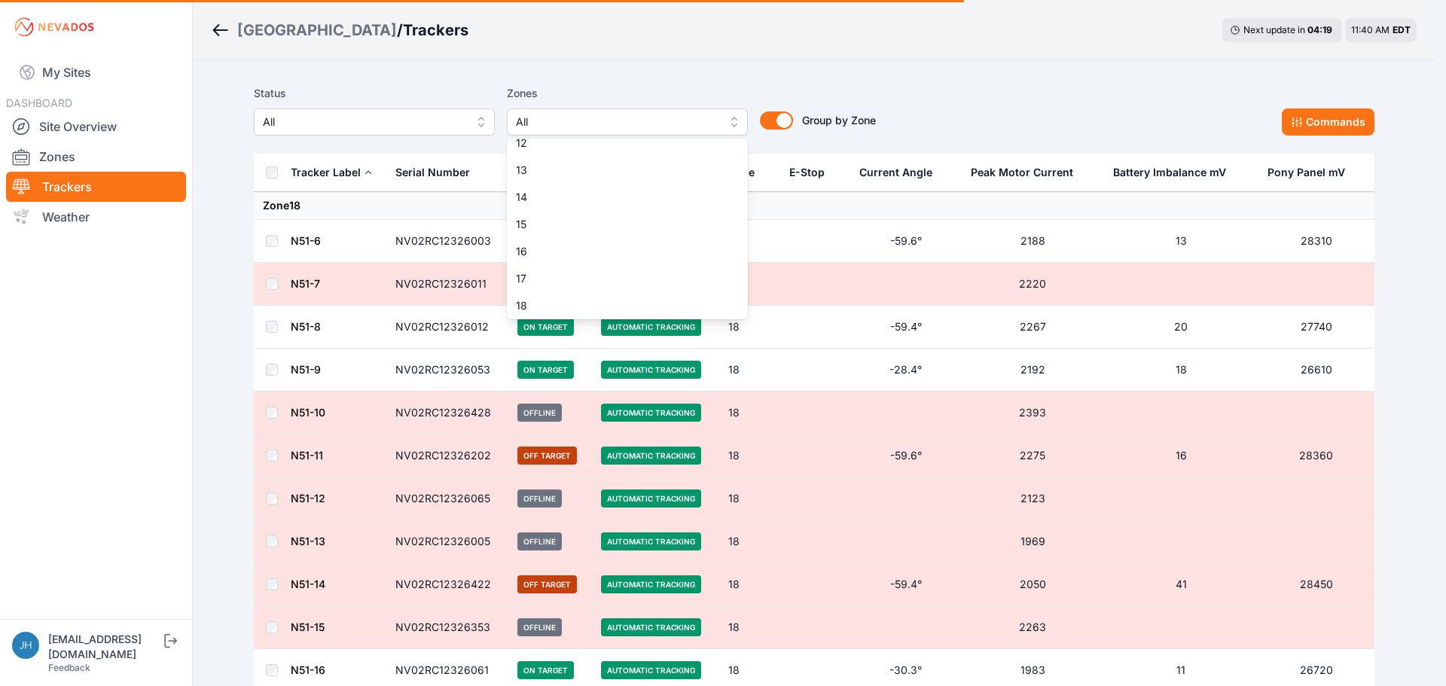
drag, startPoint x: 981, startPoint y: 97, endPoint x: 771, endPoint y: 64, distance: 212.8
click at [981, 96] on div "Status All Zones All 1 2 3 4 5 6 7 8 9 10 11 12 13 14 15 16 17 18 19 20 21 22 2…" at bounding box center [814, 109] width 1121 height 51
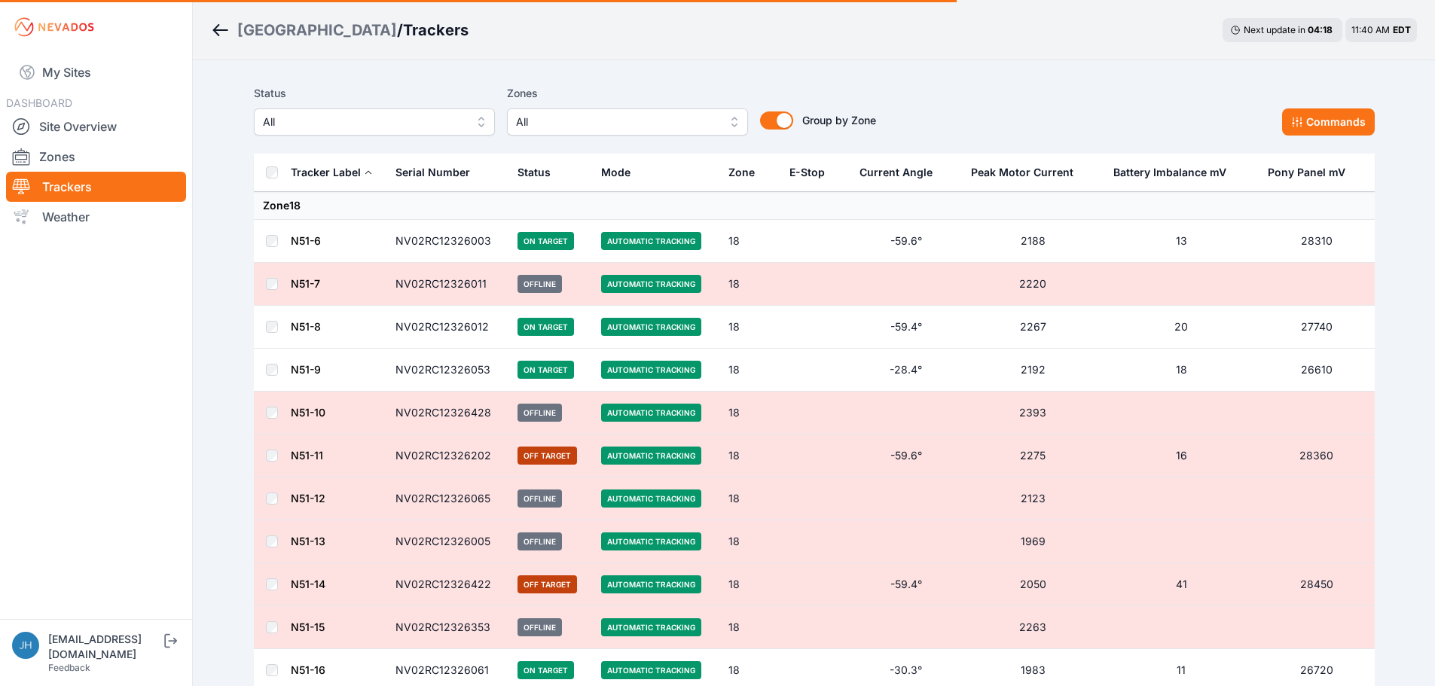
drag, startPoint x: 112, startPoint y: 121, endPoint x: 591, endPoint y: 2, distance: 492.7
click at [112, 121] on link "Site Overview" at bounding box center [96, 126] width 180 height 30
